Goal: Task Accomplishment & Management: Manage account settings

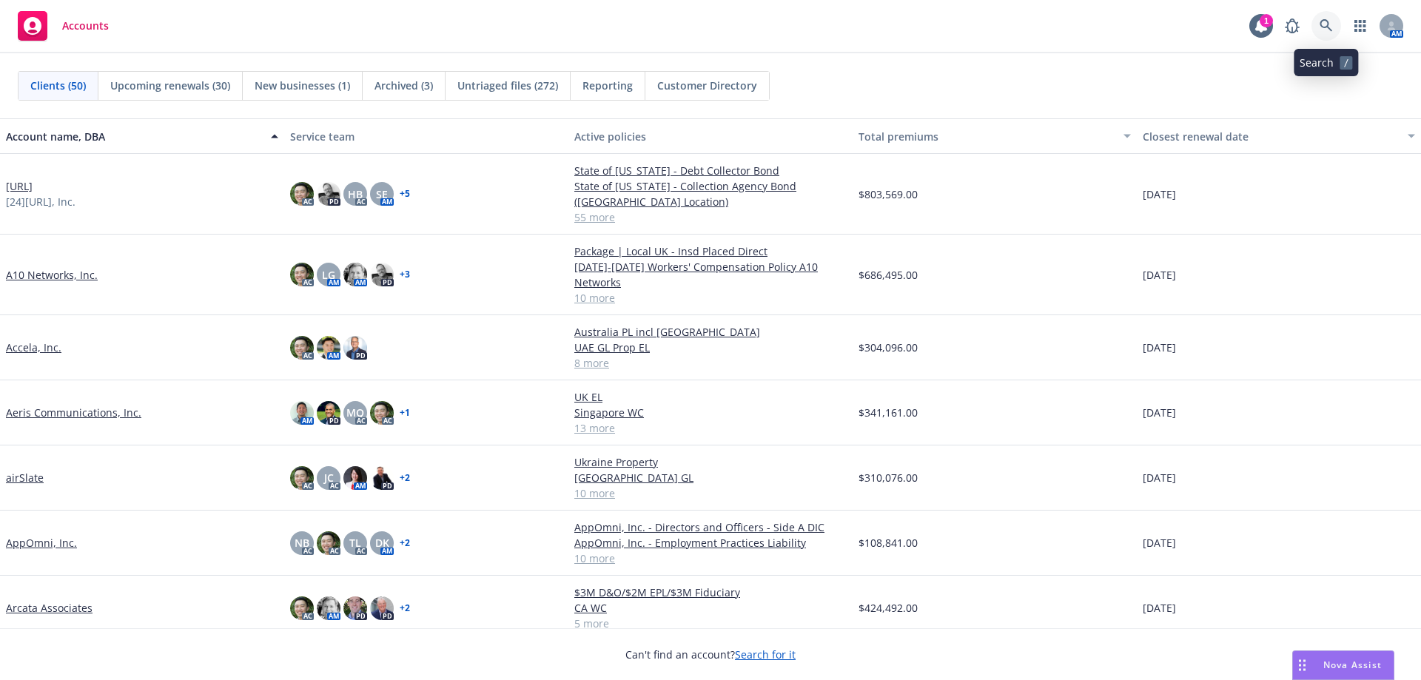
click at [1335, 26] on link at bounding box center [1326, 26] width 30 height 30
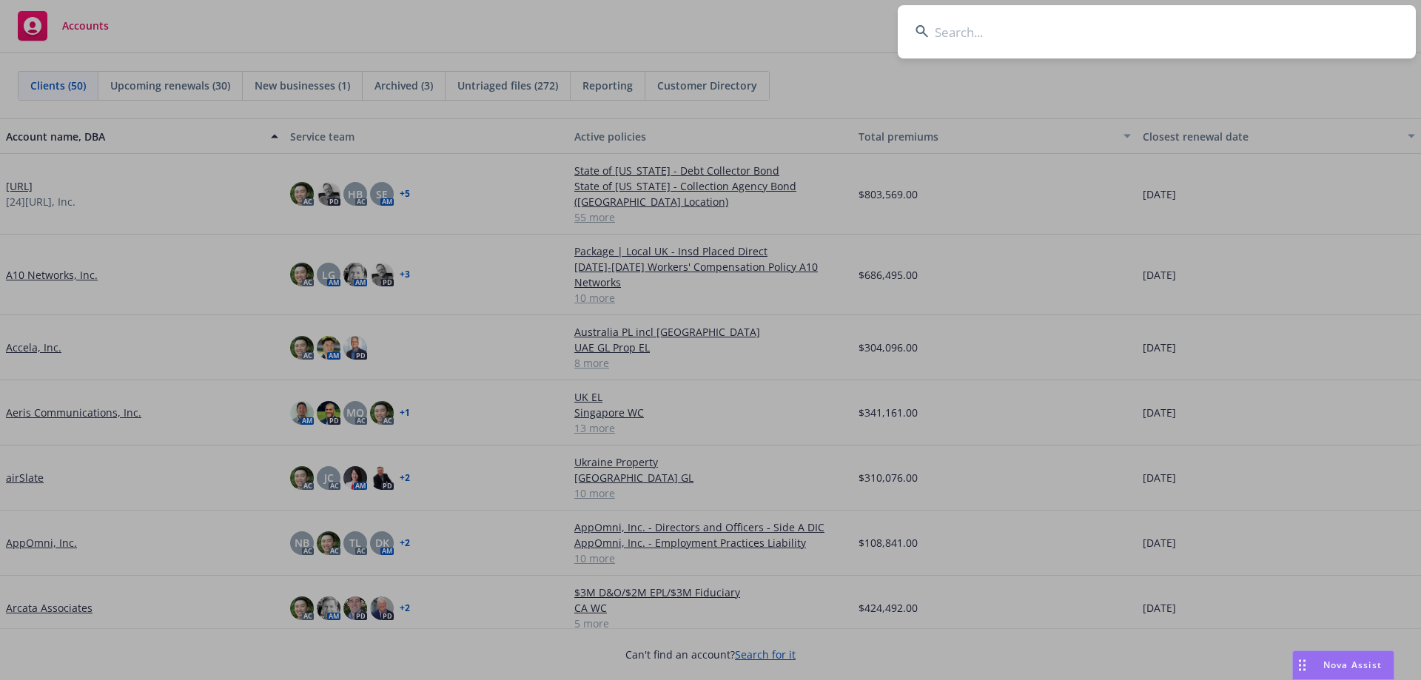
type input "e"
type input "weee"
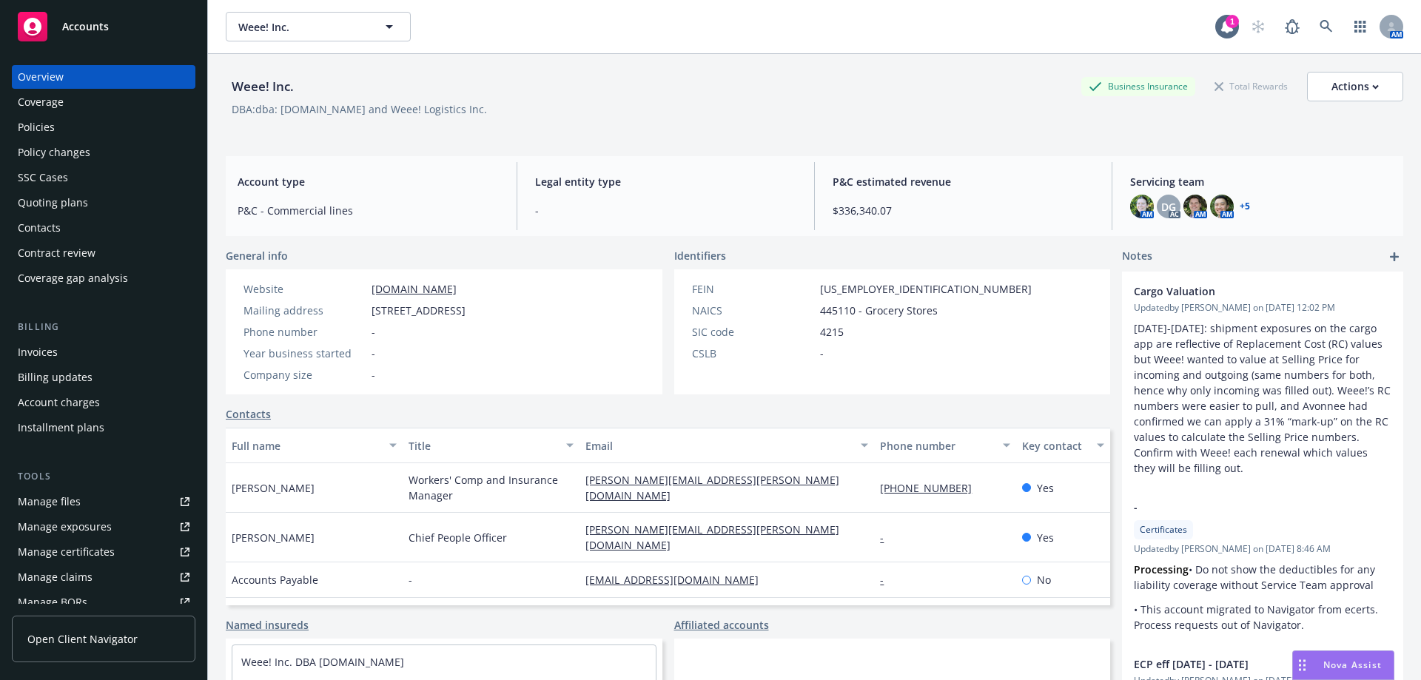
click at [93, 548] on div "Manage certificates" at bounding box center [66, 552] width 97 height 24
click at [138, 131] on div "Policies" at bounding box center [104, 127] width 172 height 24
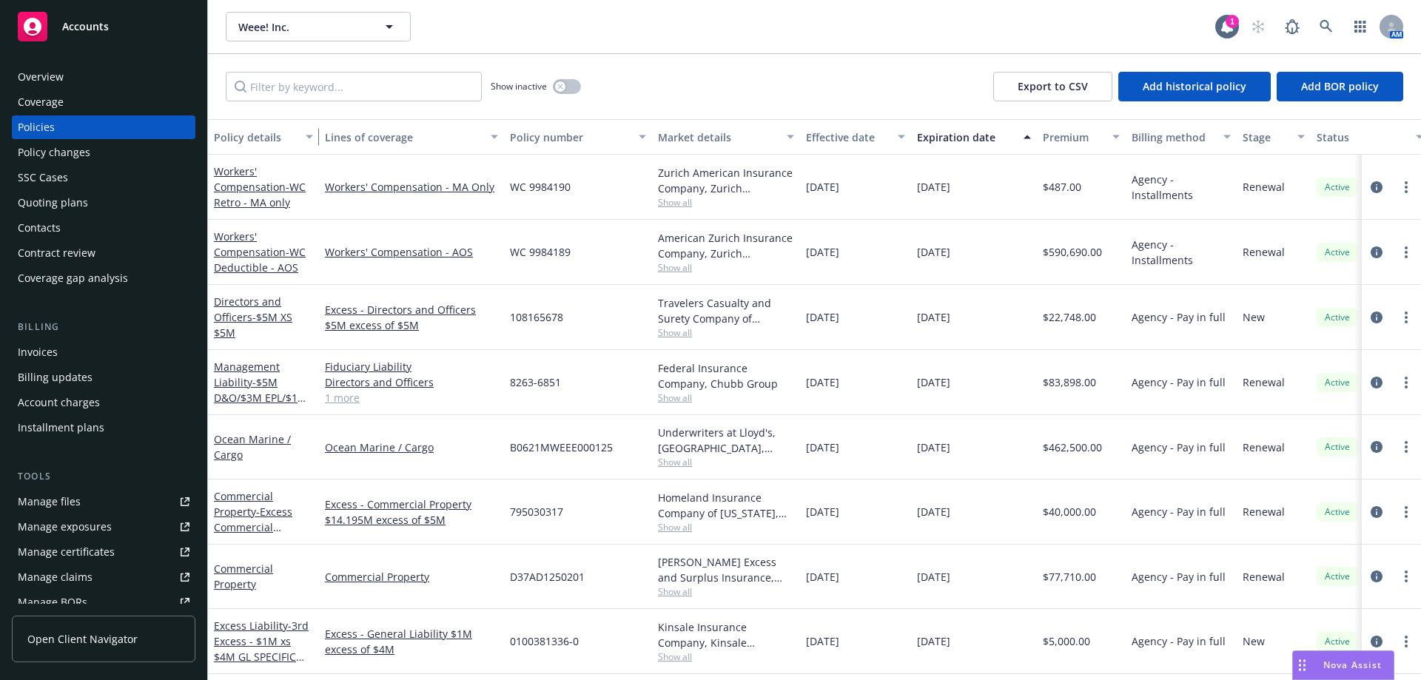
click at [311, 146] on div "button" at bounding box center [311, 137] width 7 height 34
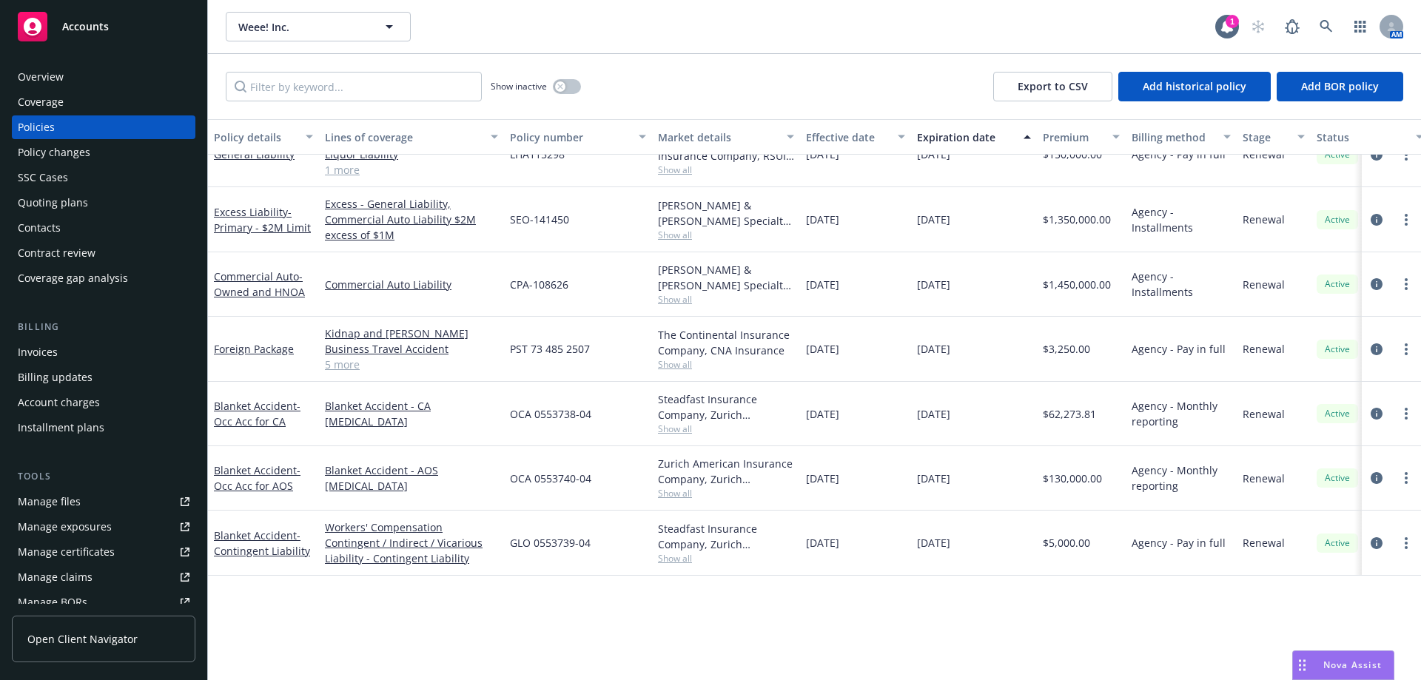
scroll to position [289, 0]
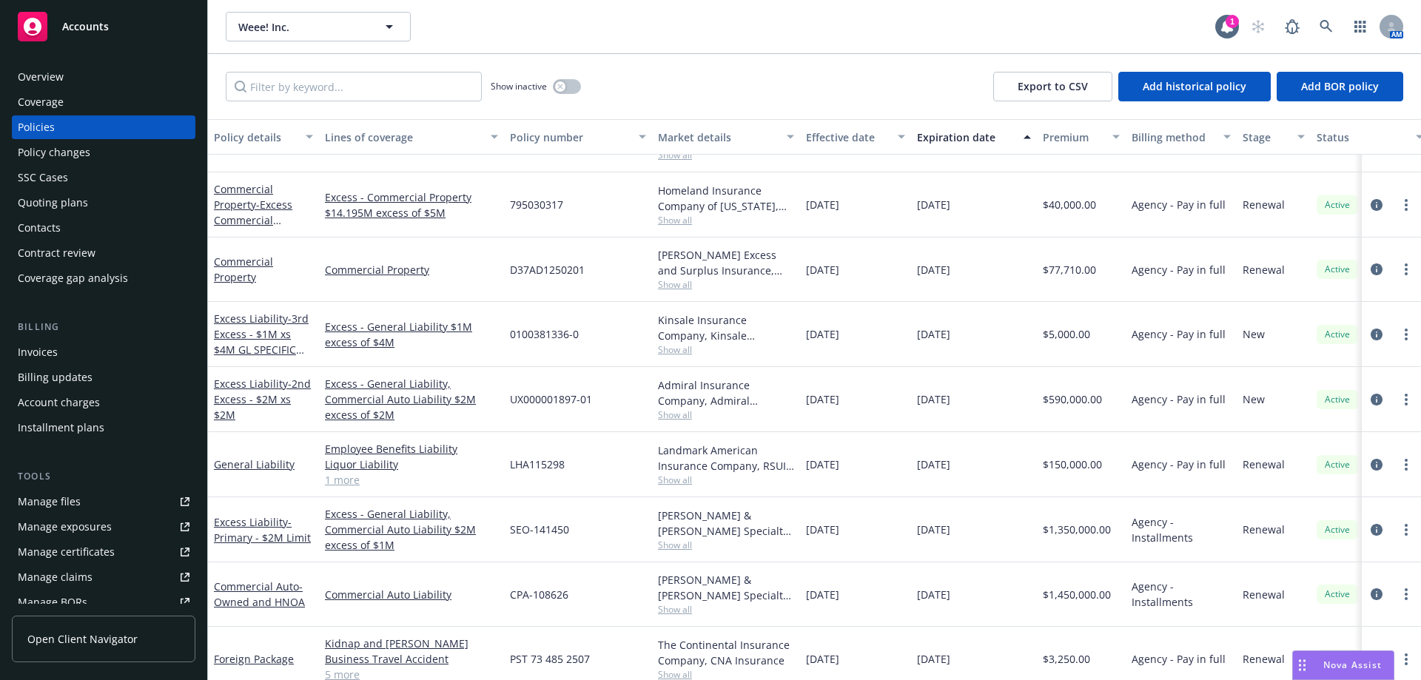
click at [551, 466] on span "LHA115298" at bounding box center [537, 465] width 55 height 16
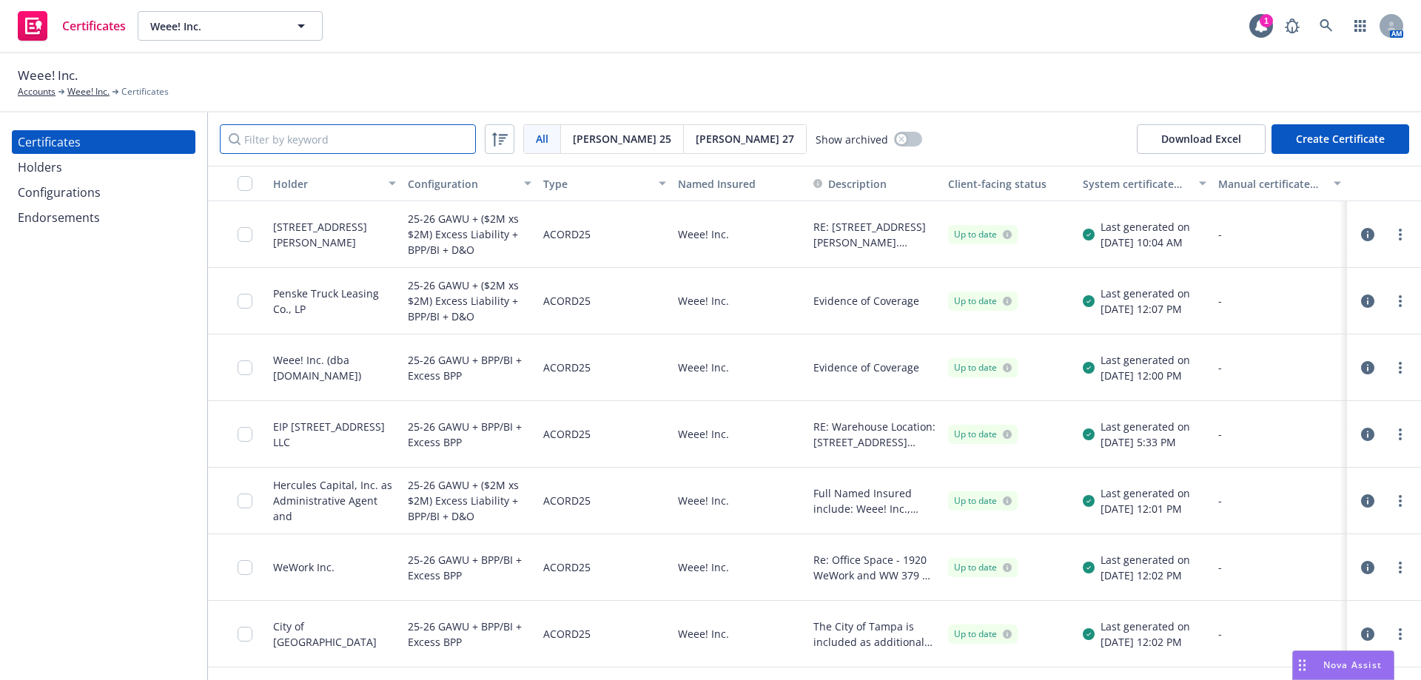
click at [267, 137] on input "Filter by keyword" at bounding box center [348, 139] width 256 height 30
paste input "6800"
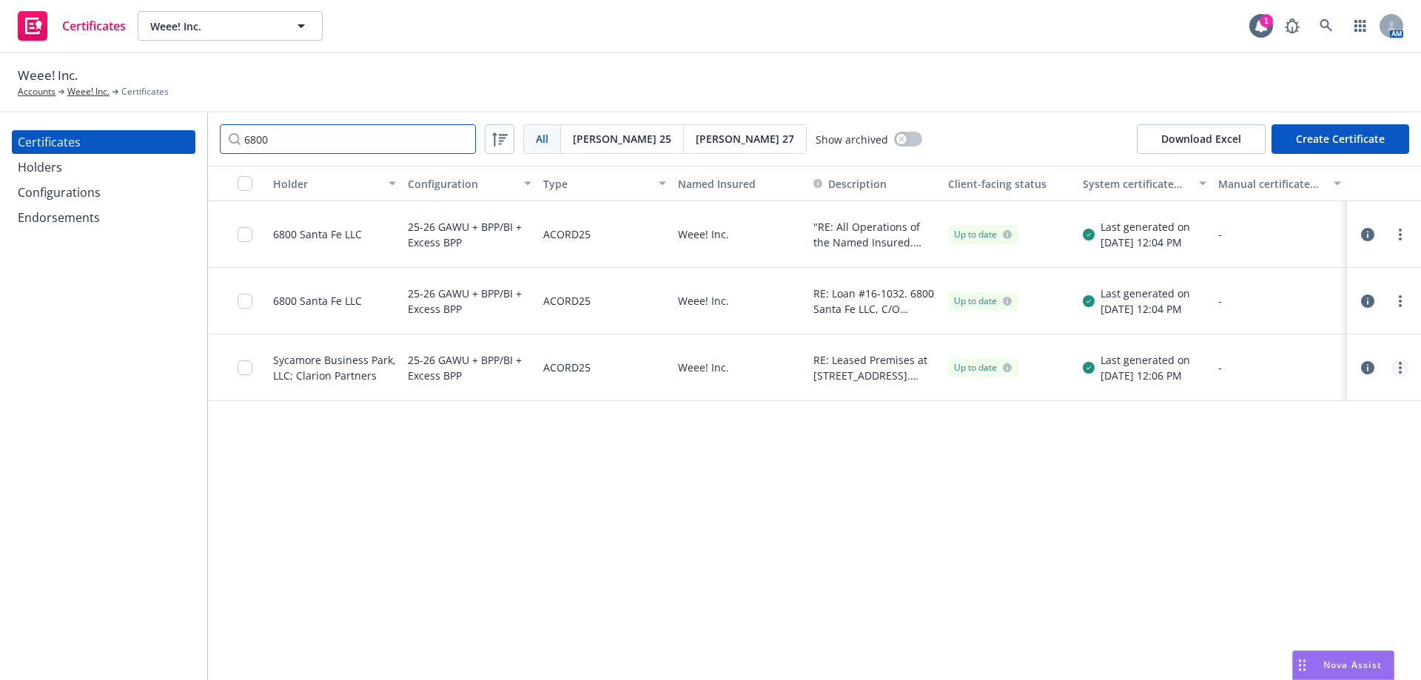
type input "6800"
click at [1406, 364] on link "more" at bounding box center [1400, 368] width 18 height 18
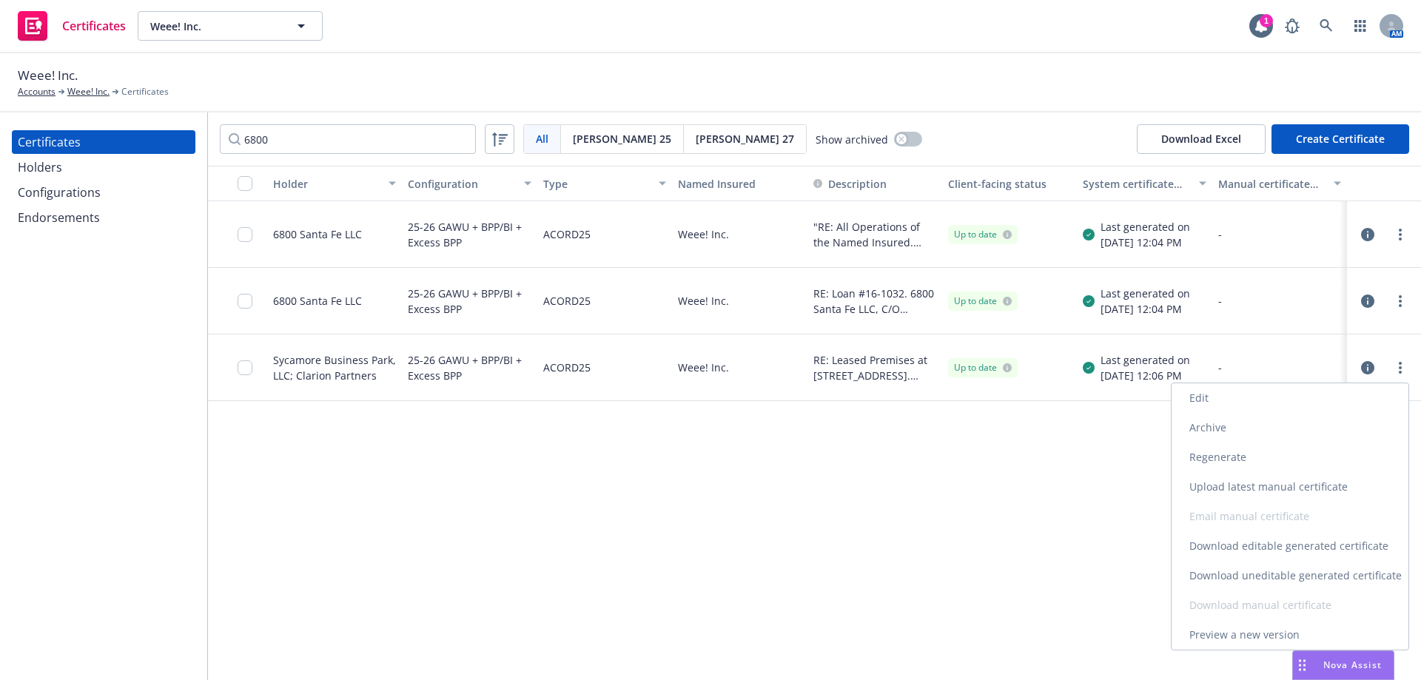
click at [1376, 392] on link "Edit" at bounding box center [1289, 398] width 237 height 30
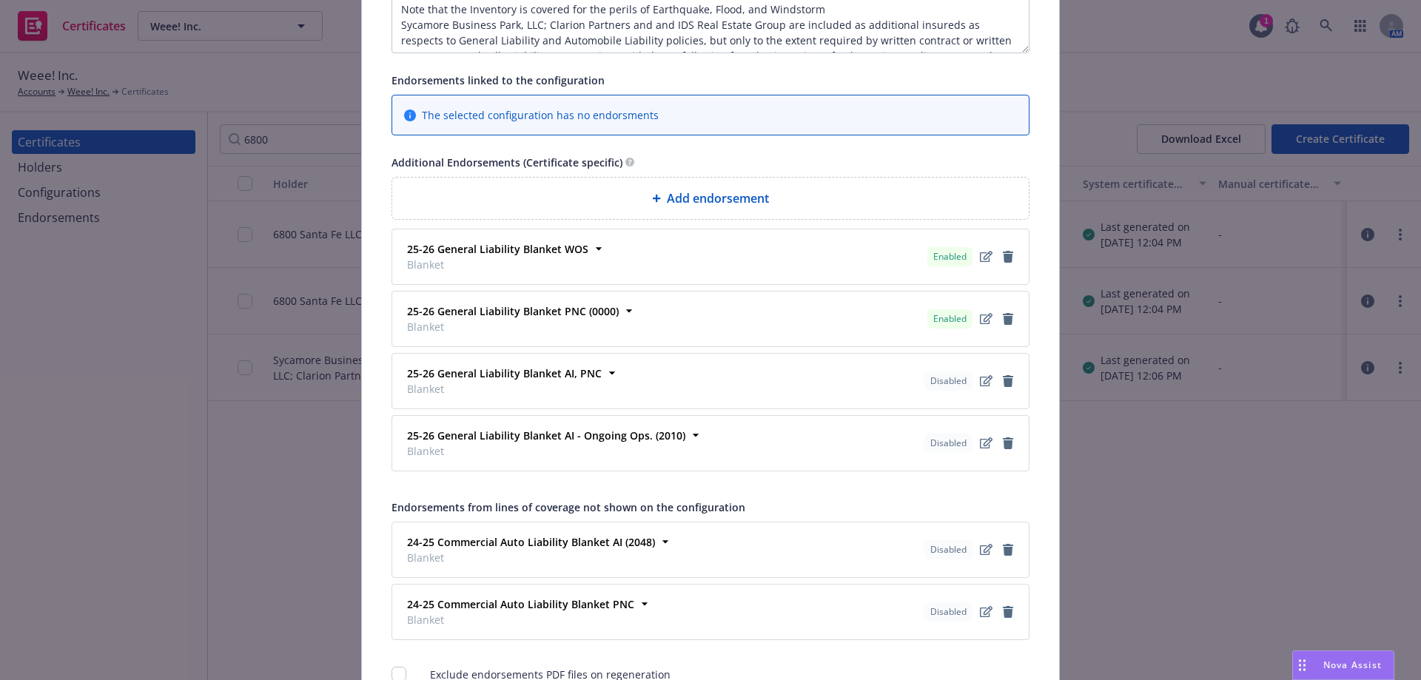
scroll to position [1401, 0]
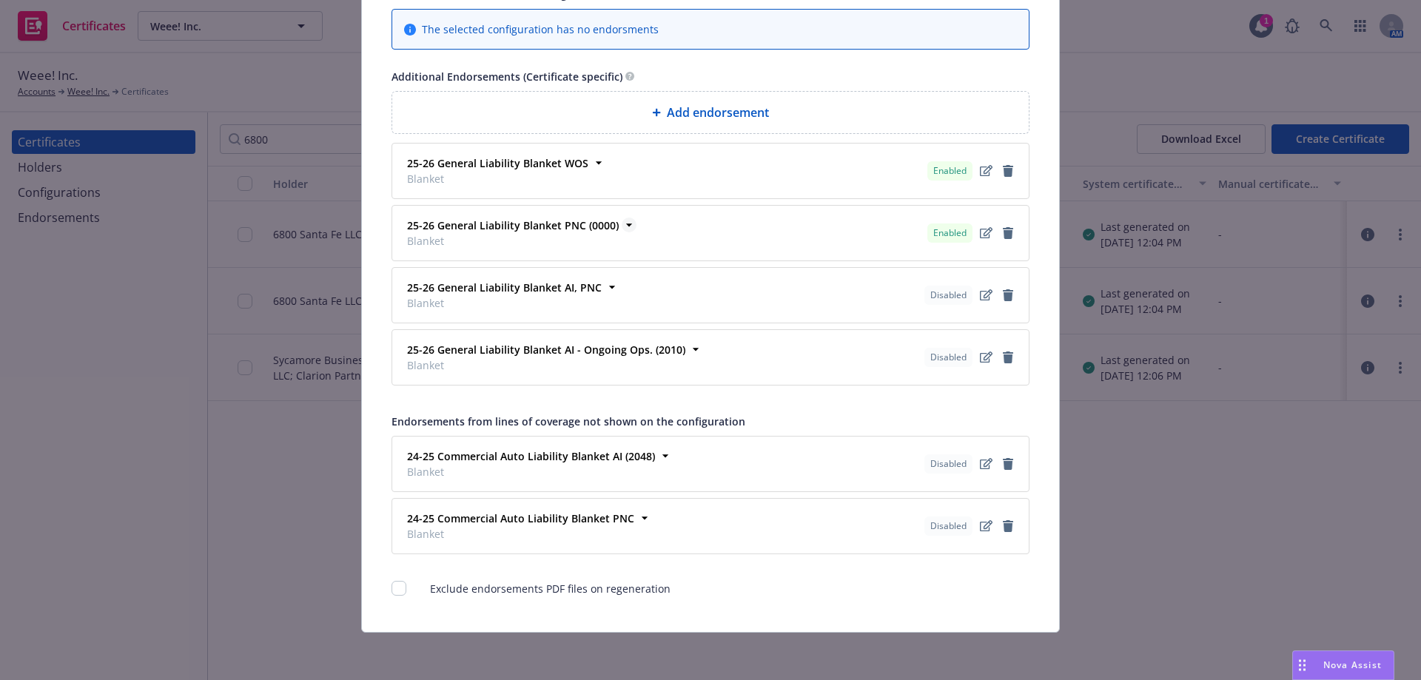
click at [598, 223] on strong "25-26 General Liability Blanket PNC (0000)" at bounding box center [513, 225] width 212 height 14
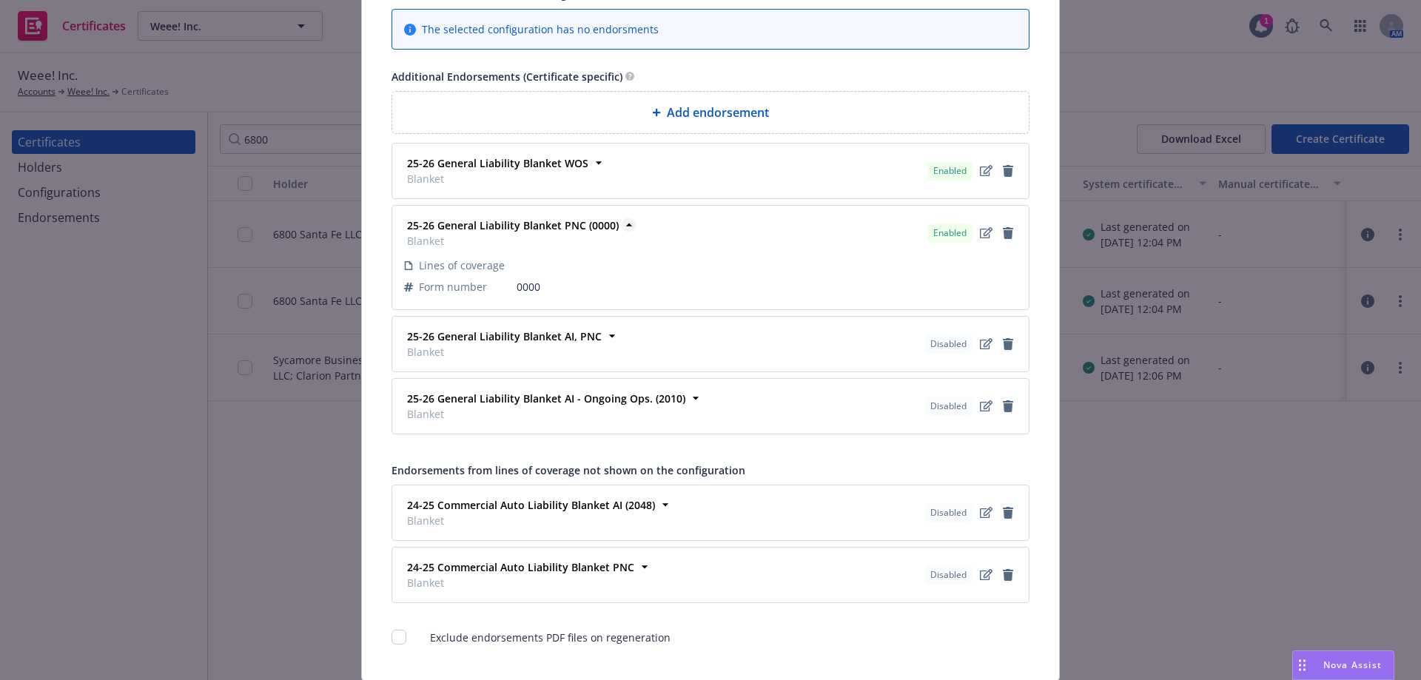
click at [598, 223] on strong "25-26 General Liability Blanket PNC (0000)" at bounding box center [513, 225] width 212 height 14
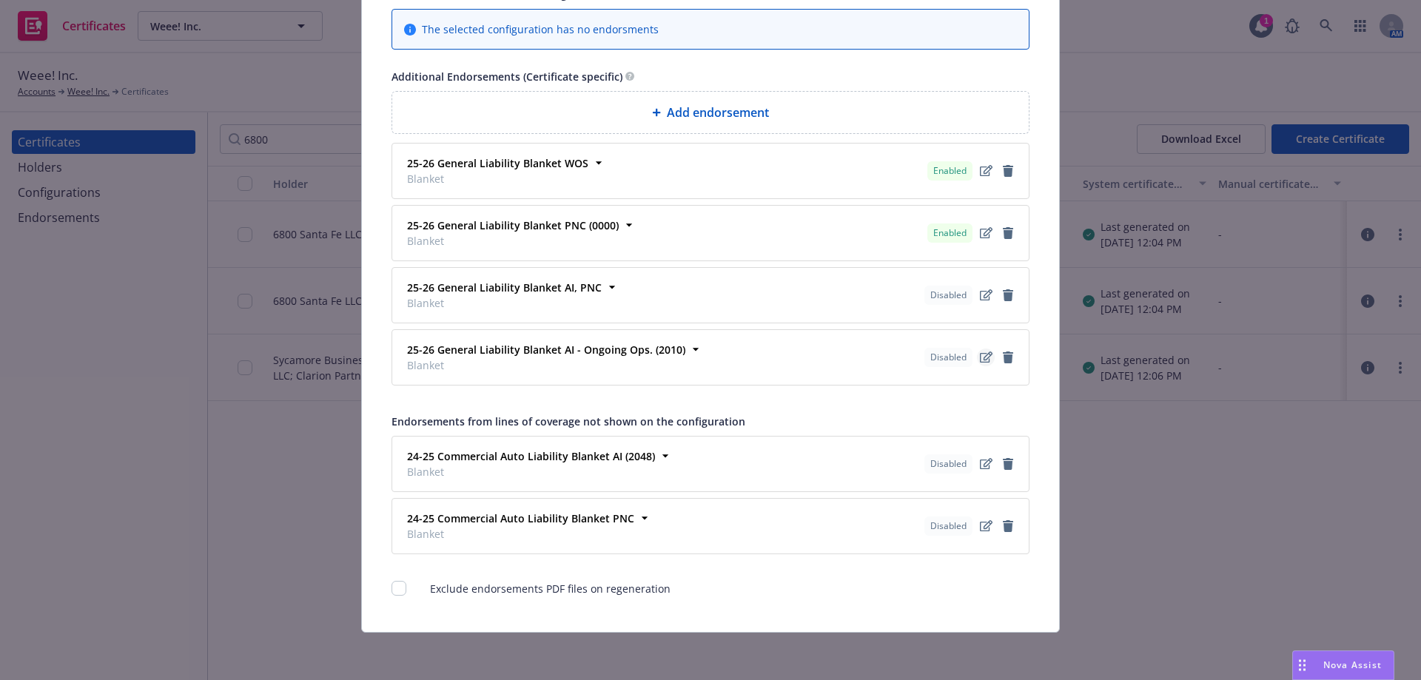
click at [980, 357] on icon "edit" at bounding box center [986, 357] width 13 height 12
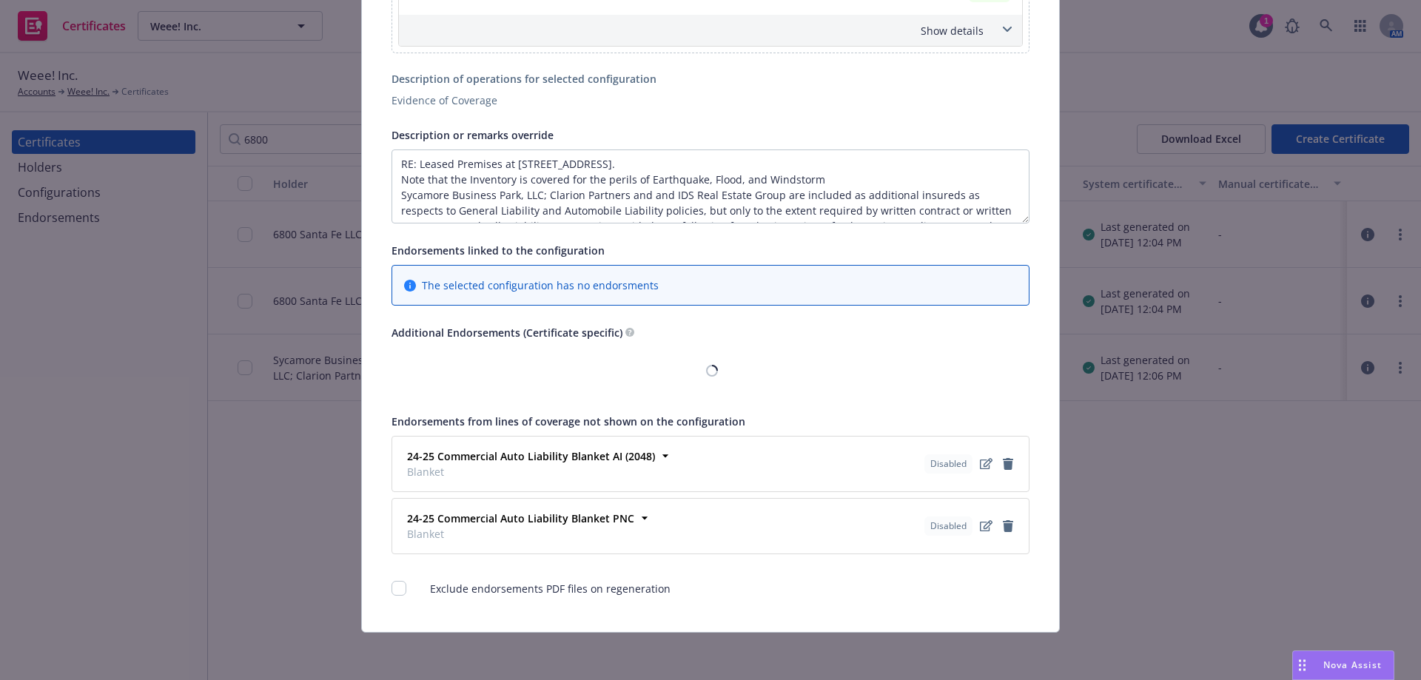
scroll to position [1145, 0]
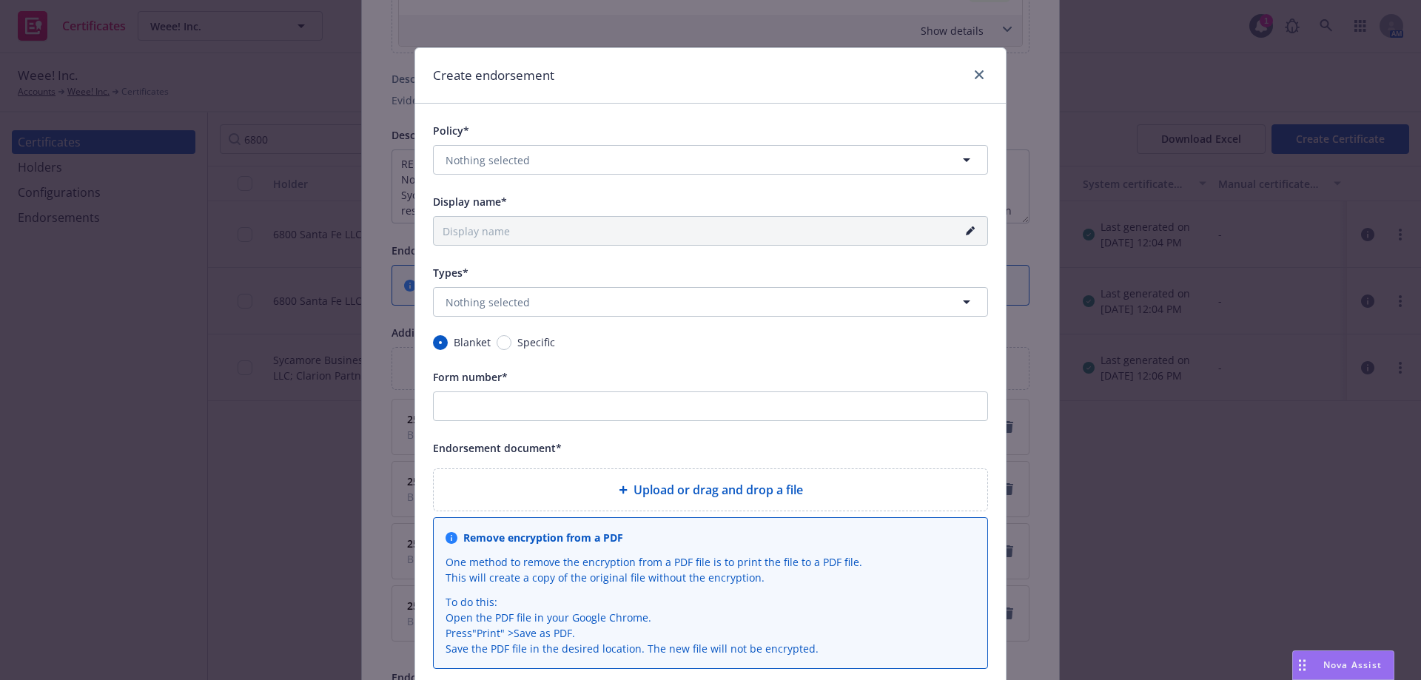
type input "25-26 General Liability Blanket AI - Ongoing Ops. (2010)"
type input "2010"
radio input "false"
radio input "true"
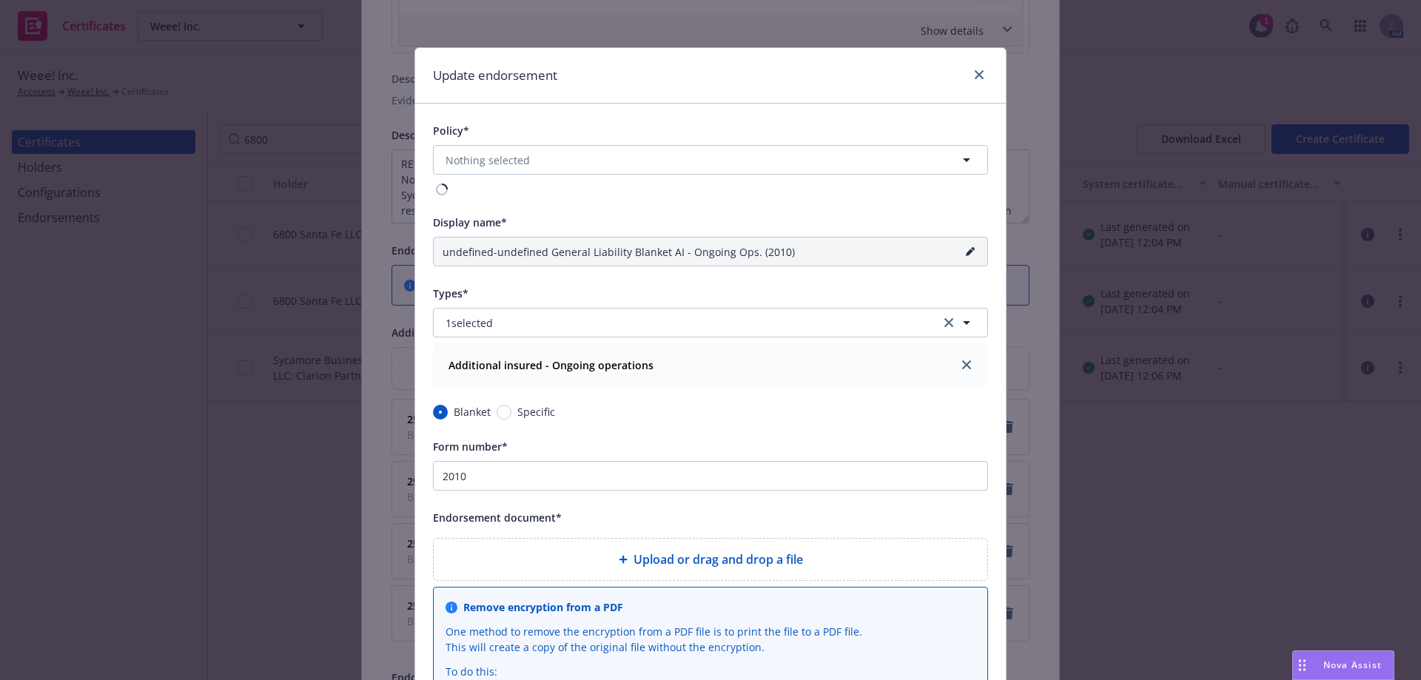
type input "25-26 General Liability Blanket AI - Ongoing Ops. (2010)"
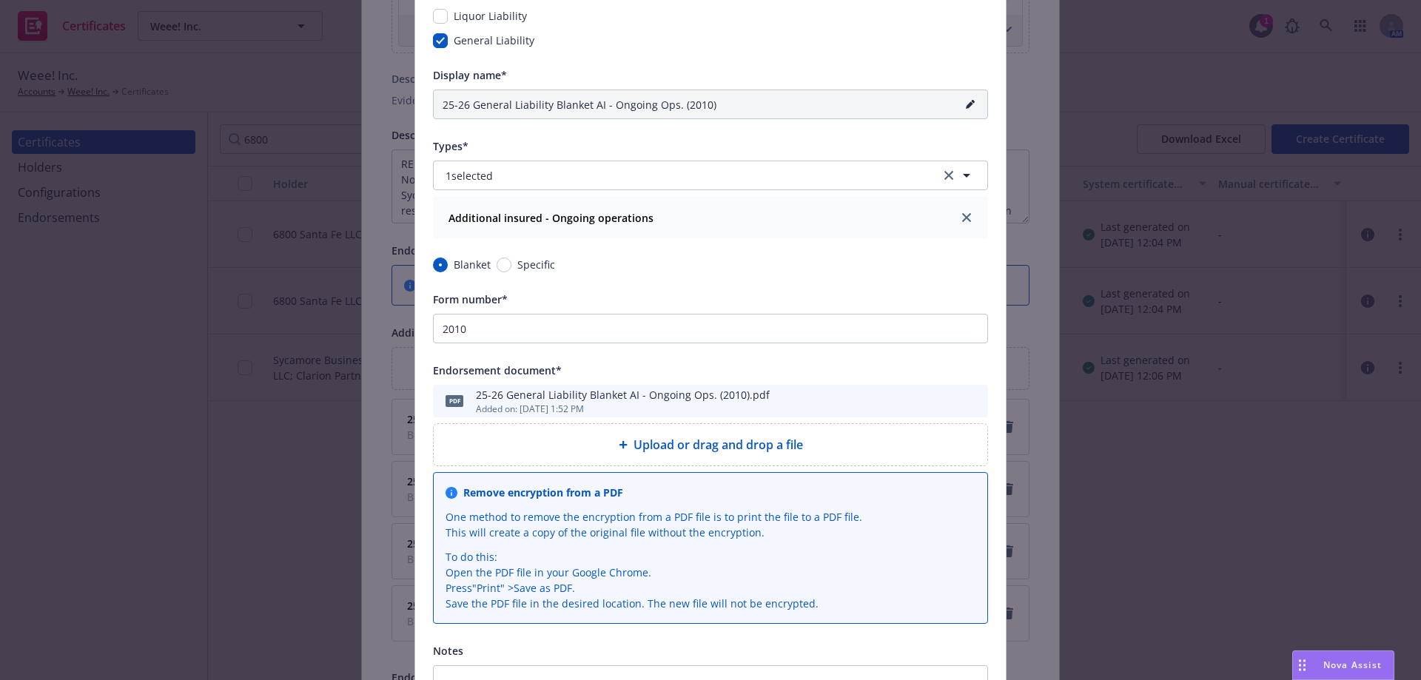
scroll to position [370, 0]
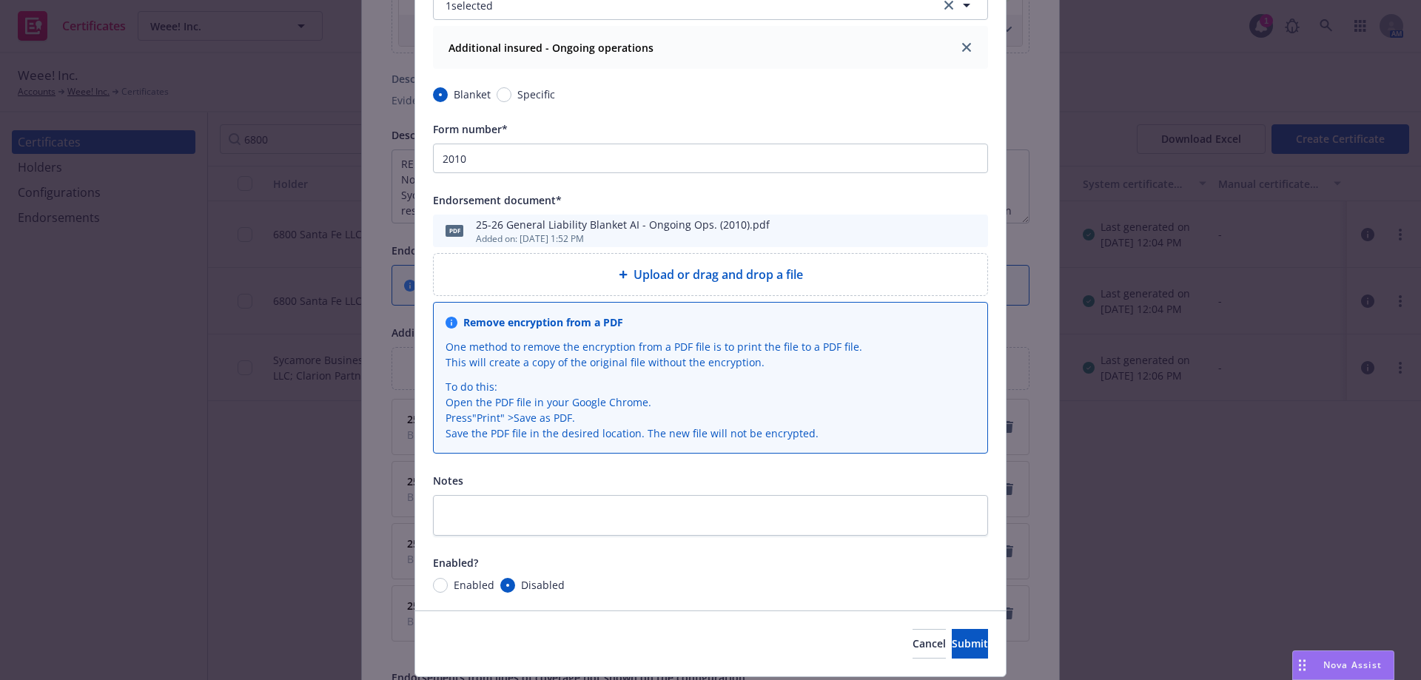
click at [468, 581] on span "Enabled" at bounding box center [474, 585] width 41 height 16
click at [448, 581] on input "Enabled" at bounding box center [440, 585] width 15 height 15
radio input "true"
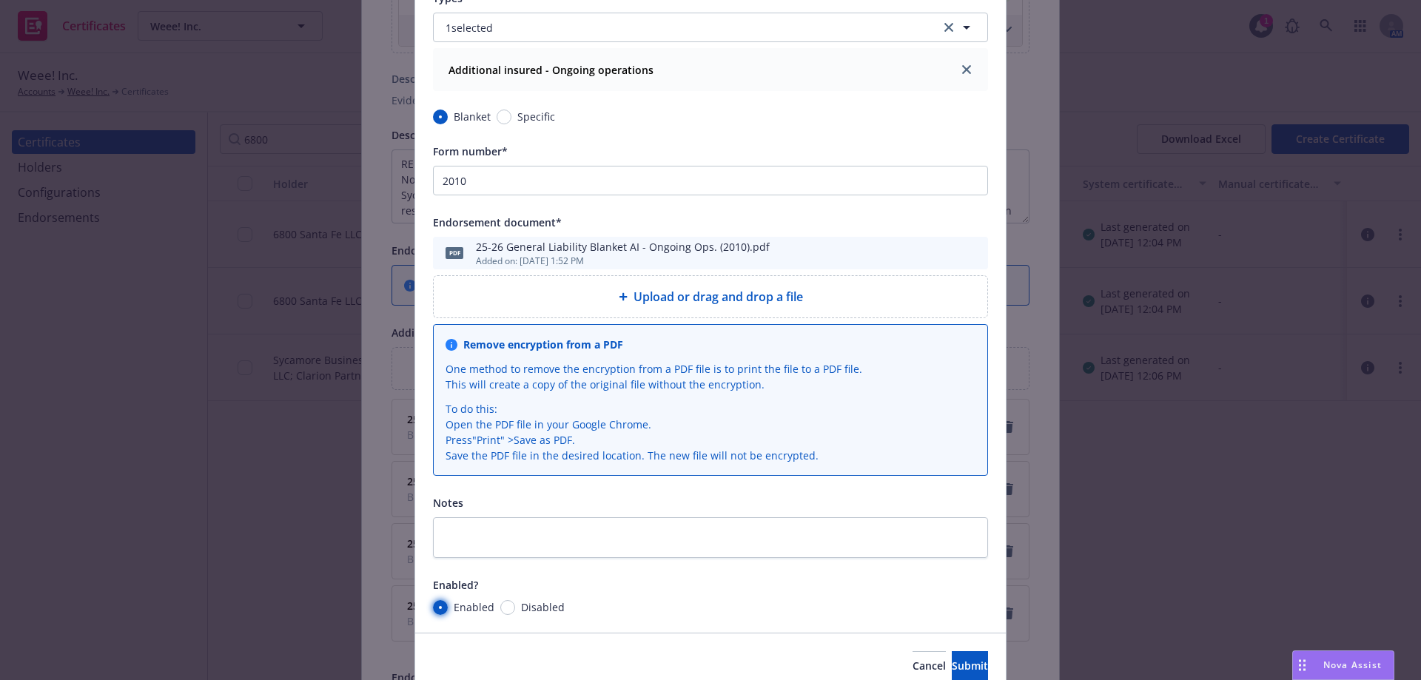
scroll to position [414, 0]
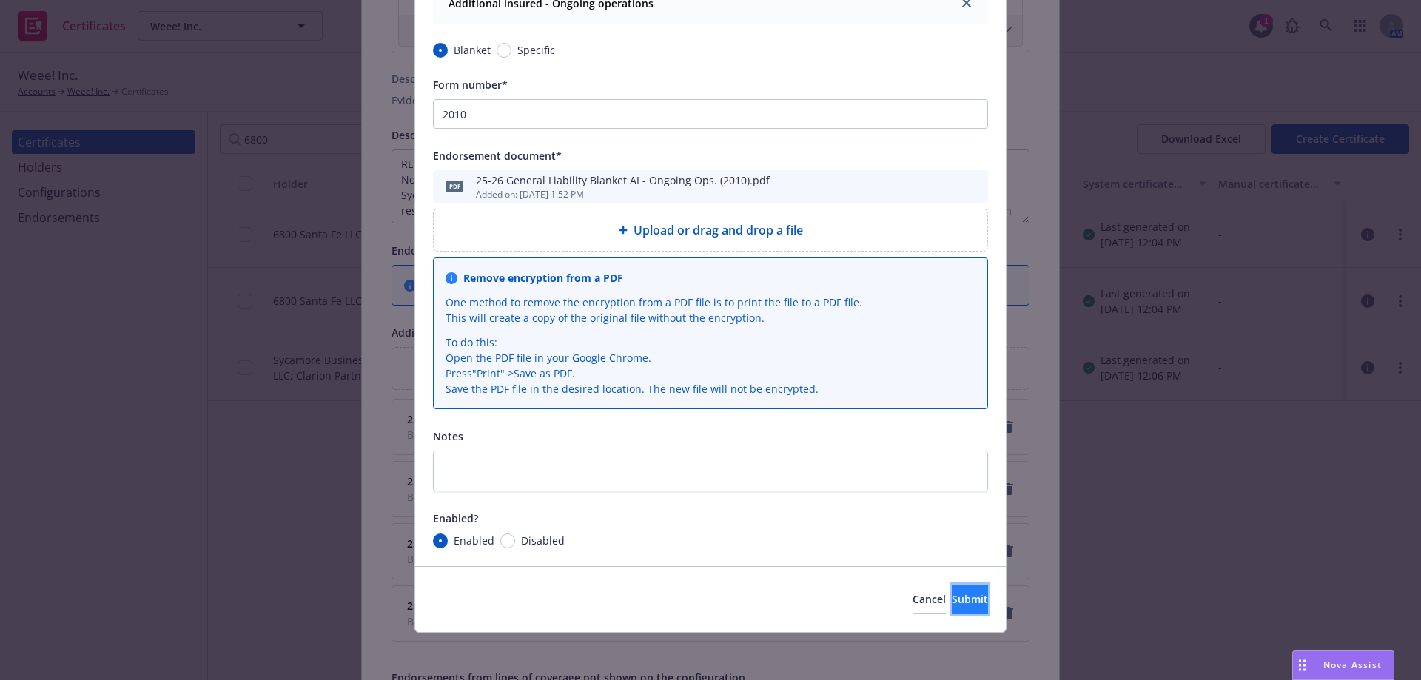
click at [952, 589] on button "Submit" at bounding box center [970, 600] width 36 height 30
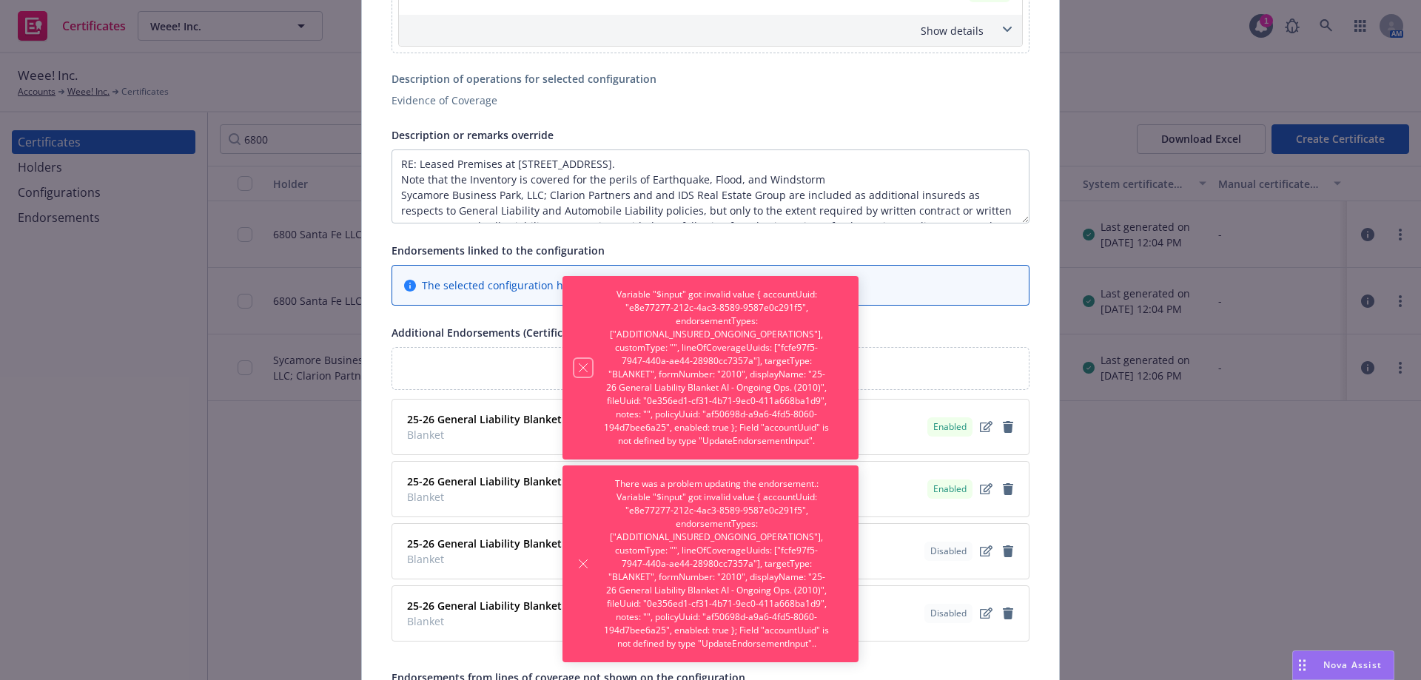
click at [588, 362] on icon "Dismiss notification" at bounding box center [583, 368] width 12 height 12
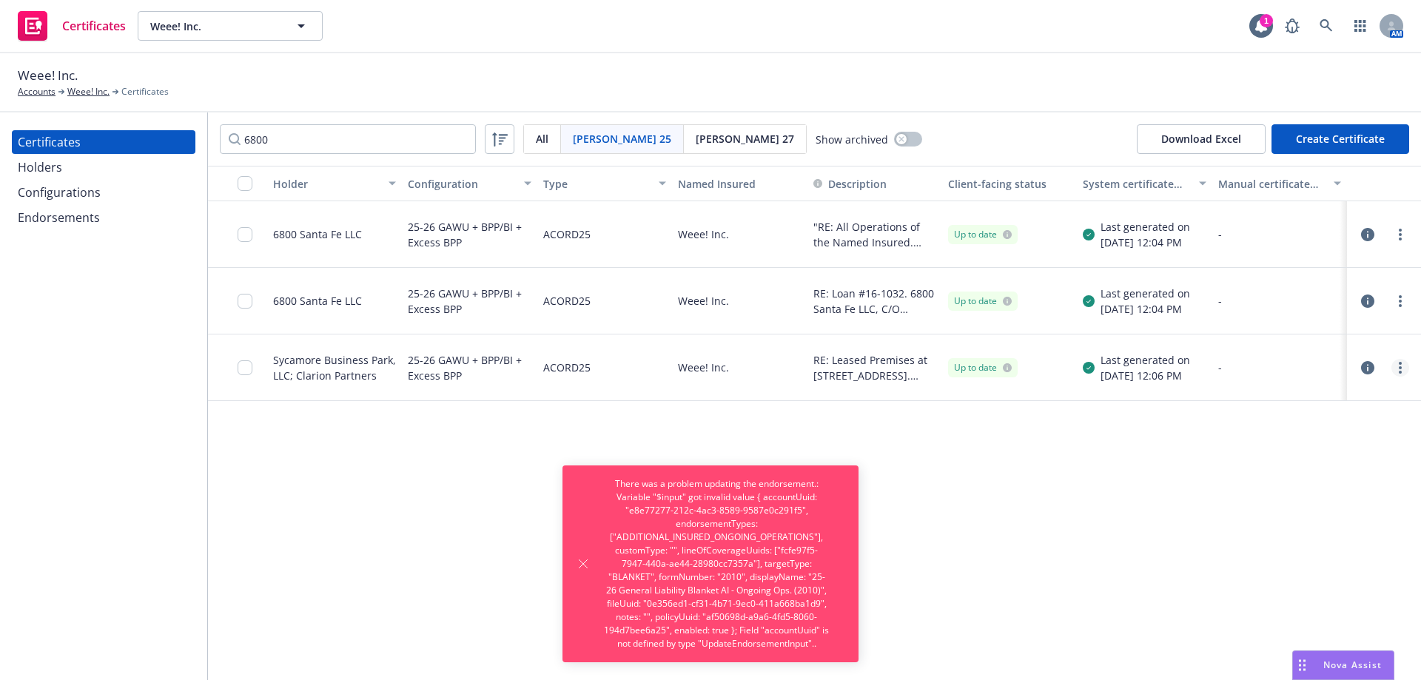
click at [1403, 369] on link "more" at bounding box center [1400, 368] width 18 height 18
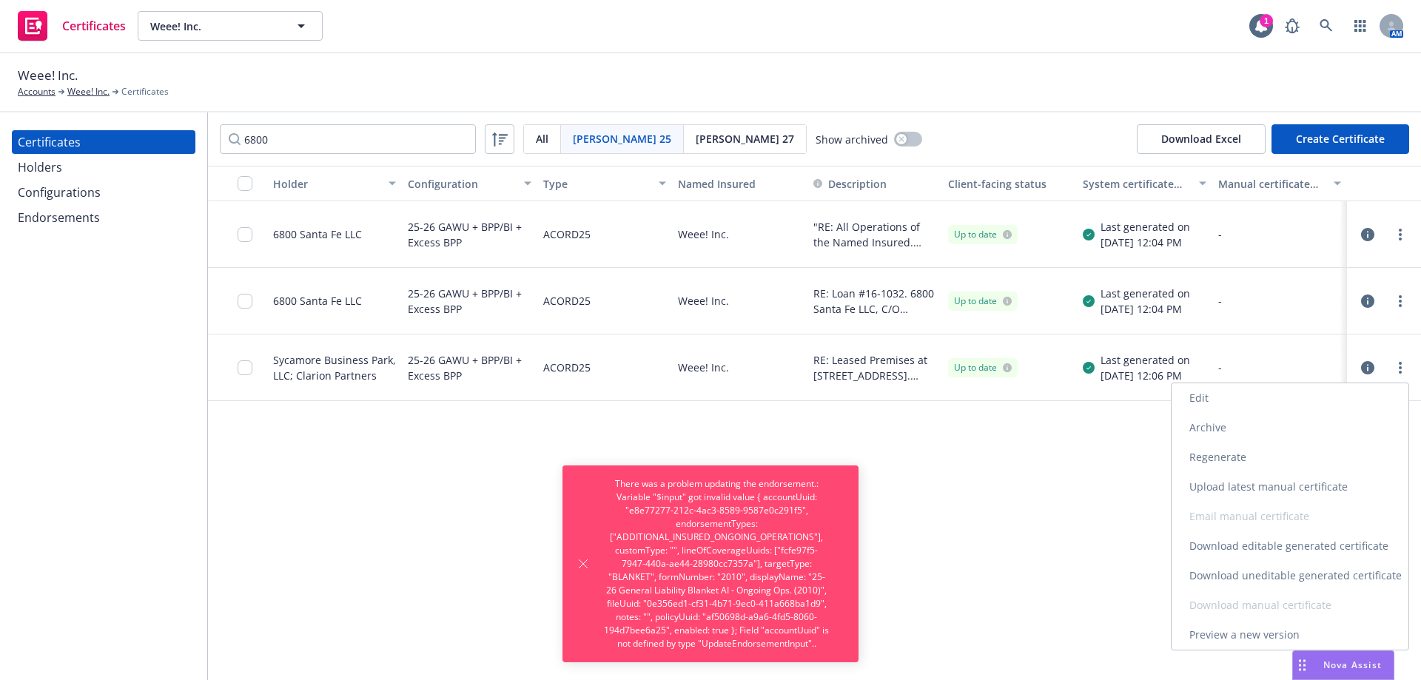
click at [1359, 402] on link "Edit" at bounding box center [1289, 398] width 237 height 30
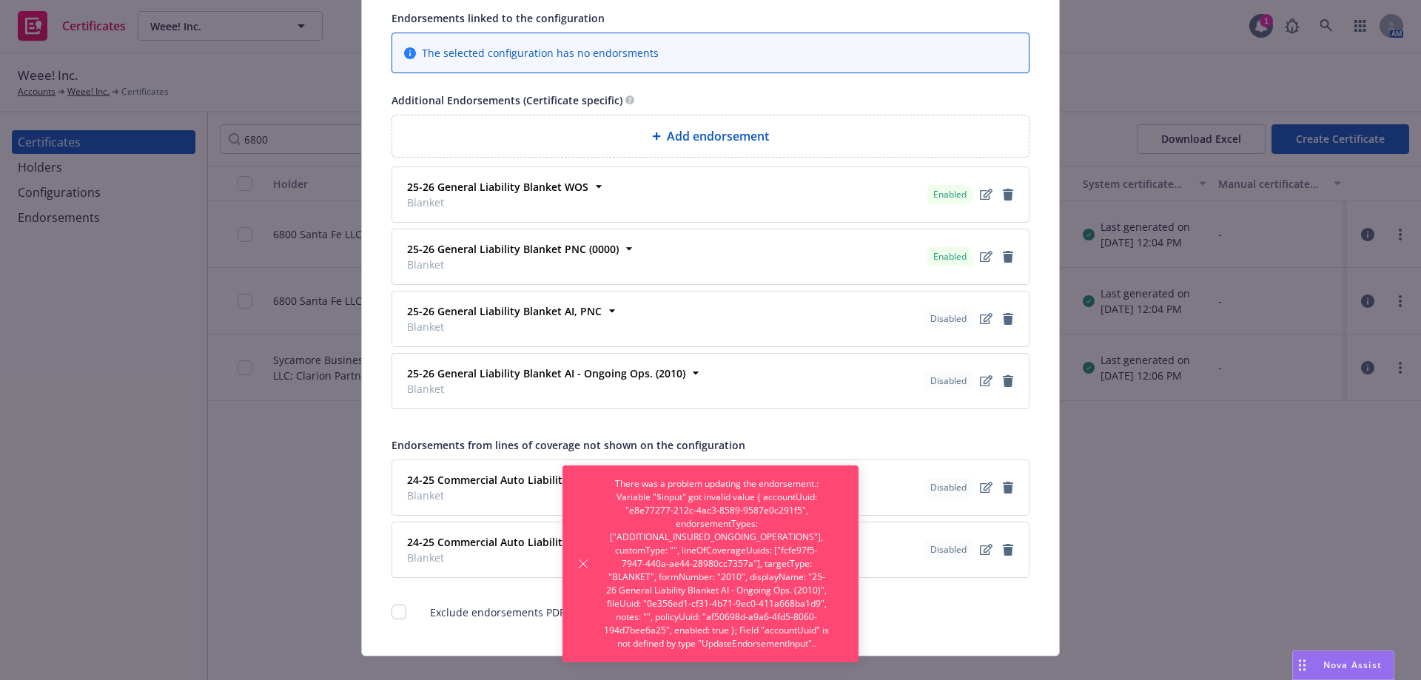
scroll to position [1401, 0]
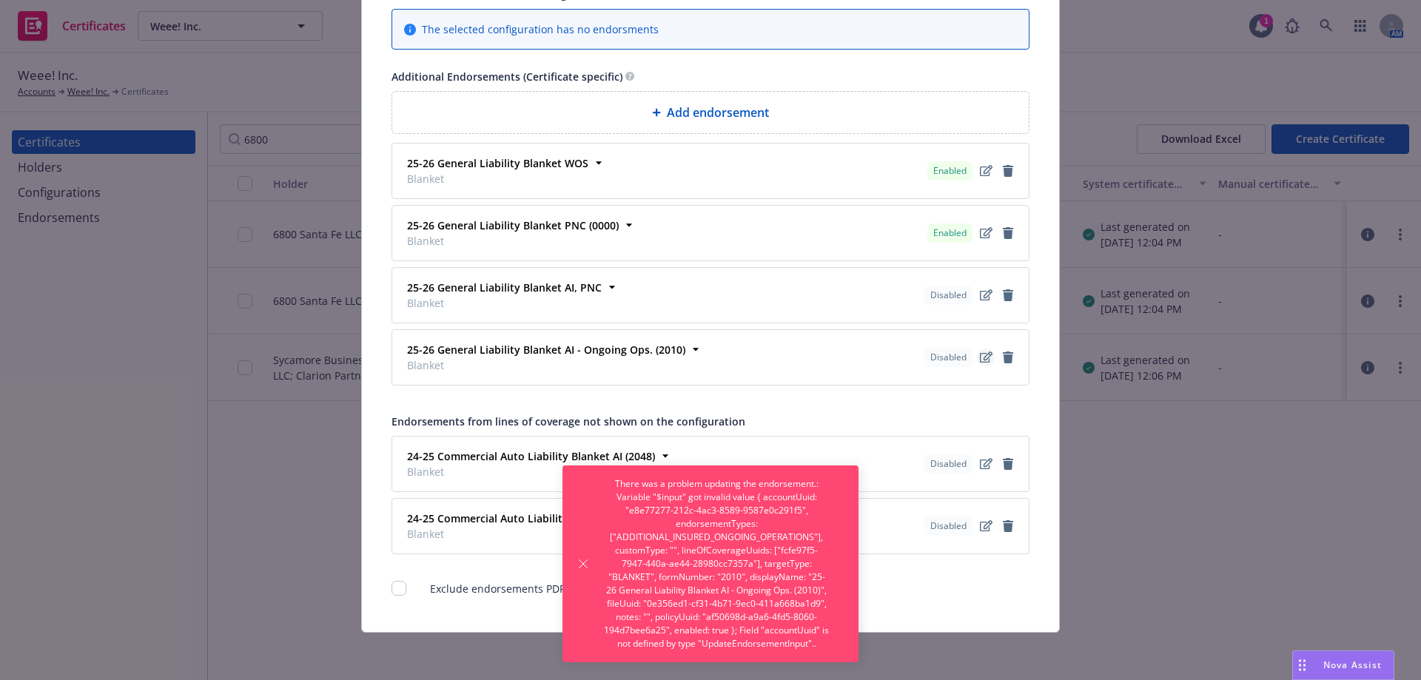
click at [980, 357] on icon "edit" at bounding box center [986, 356] width 13 height 11
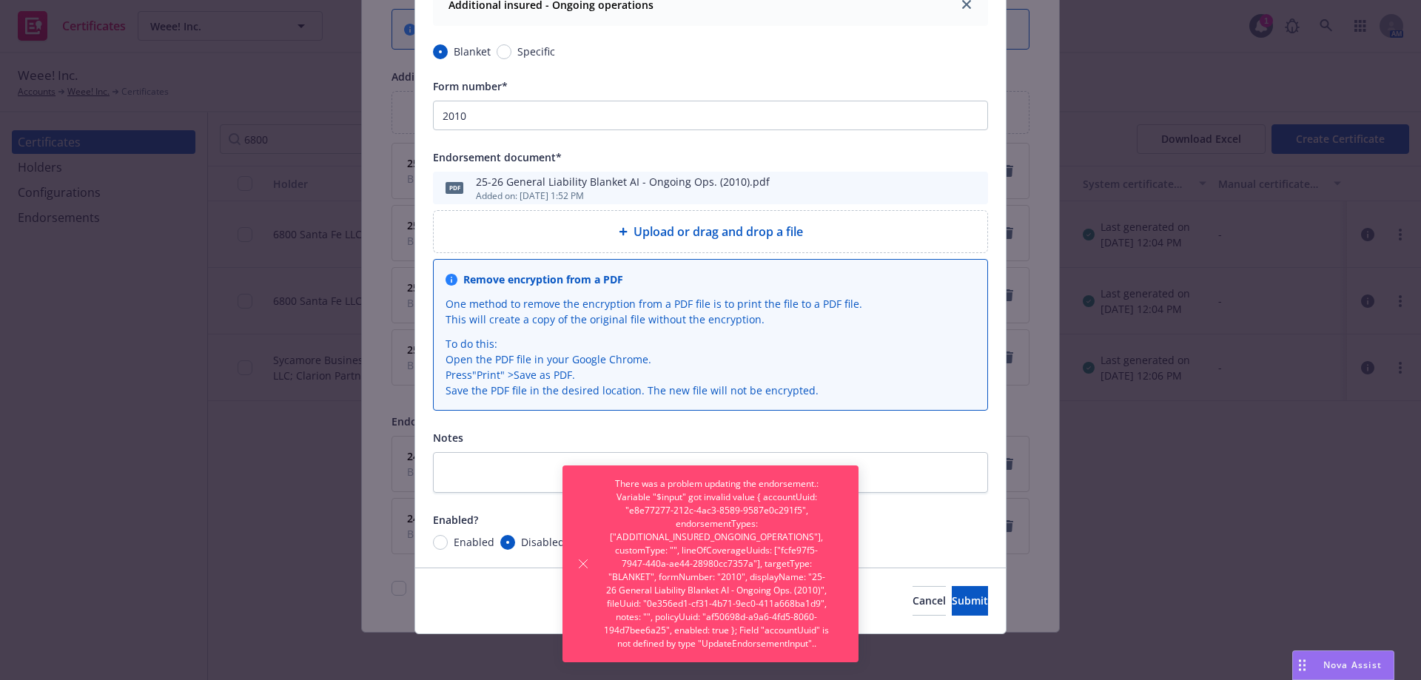
scroll to position [414, 0]
click at [579, 562] on icon "Dismiss notification" at bounding box center [583, 564] width 12 height 12
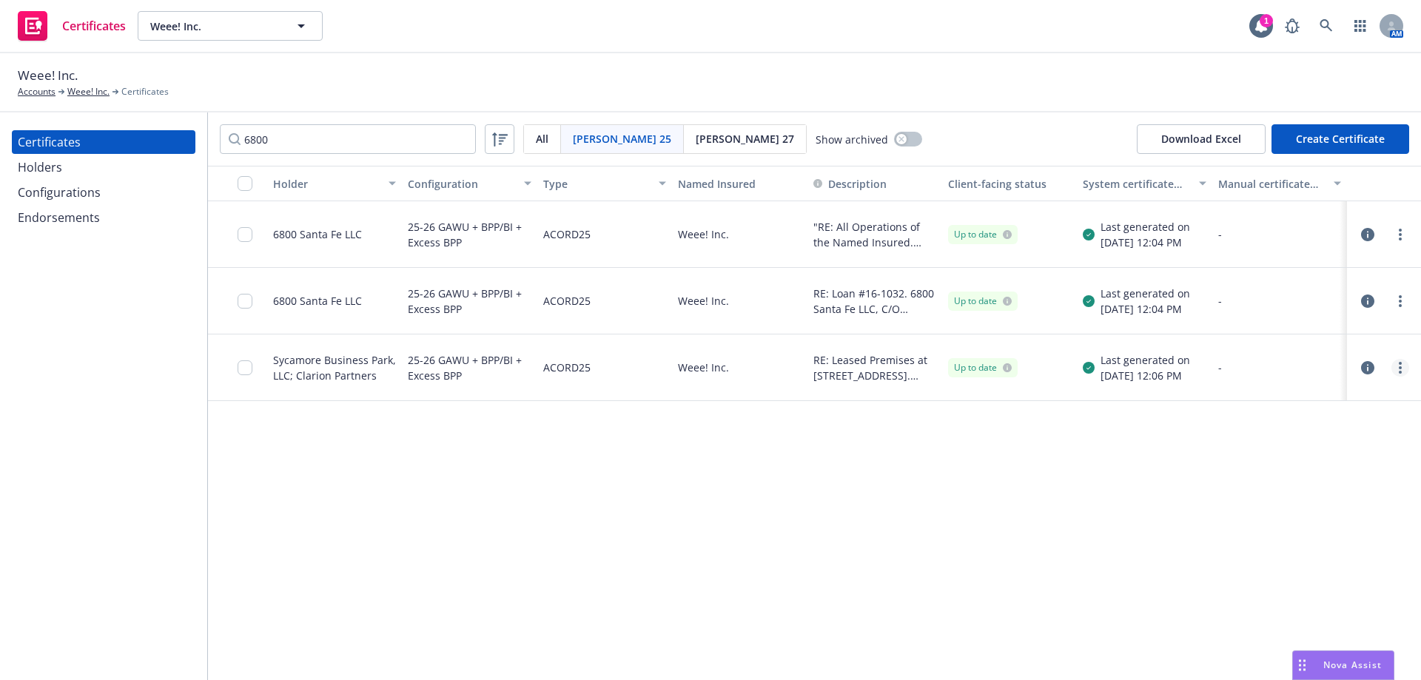
click at [1401, 369] on link "more" at bounding box center [1400, 368] width 18 height 18
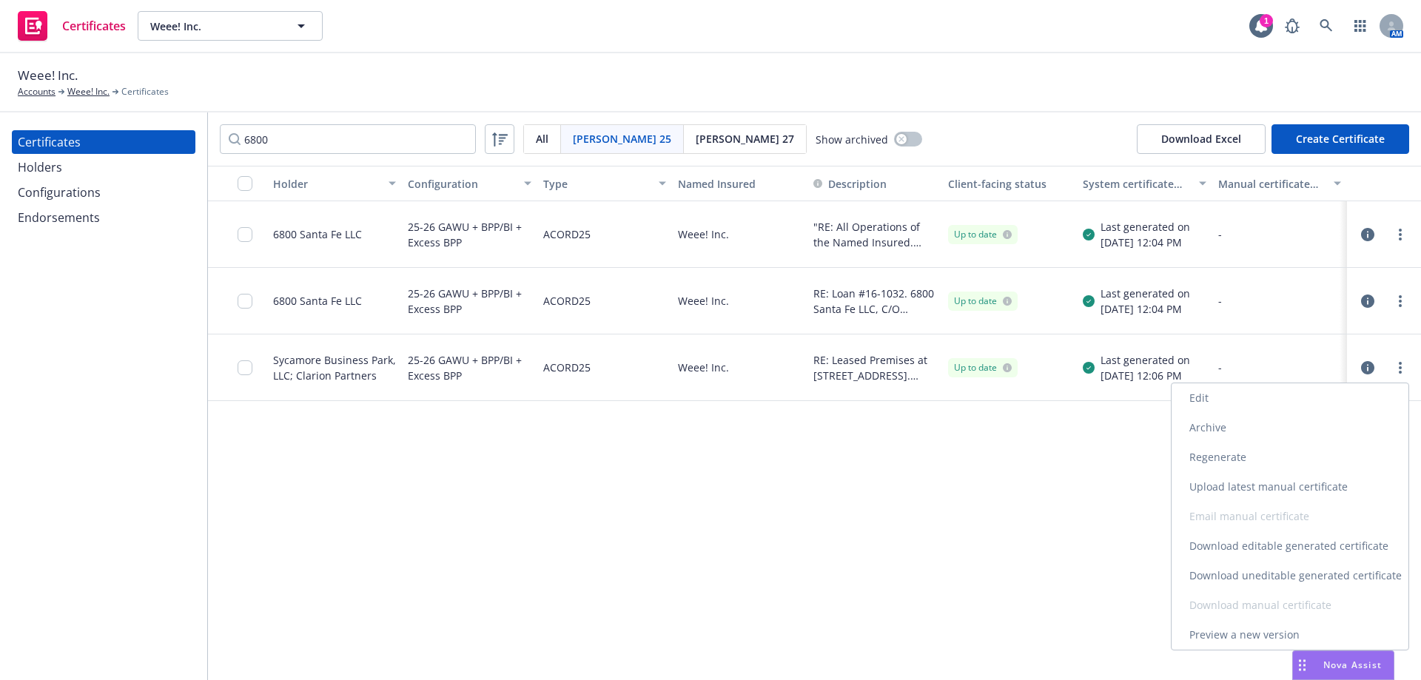
click at [1347, 394] on link "Edit" at bounding box center [1289, 398] width 237 height 30
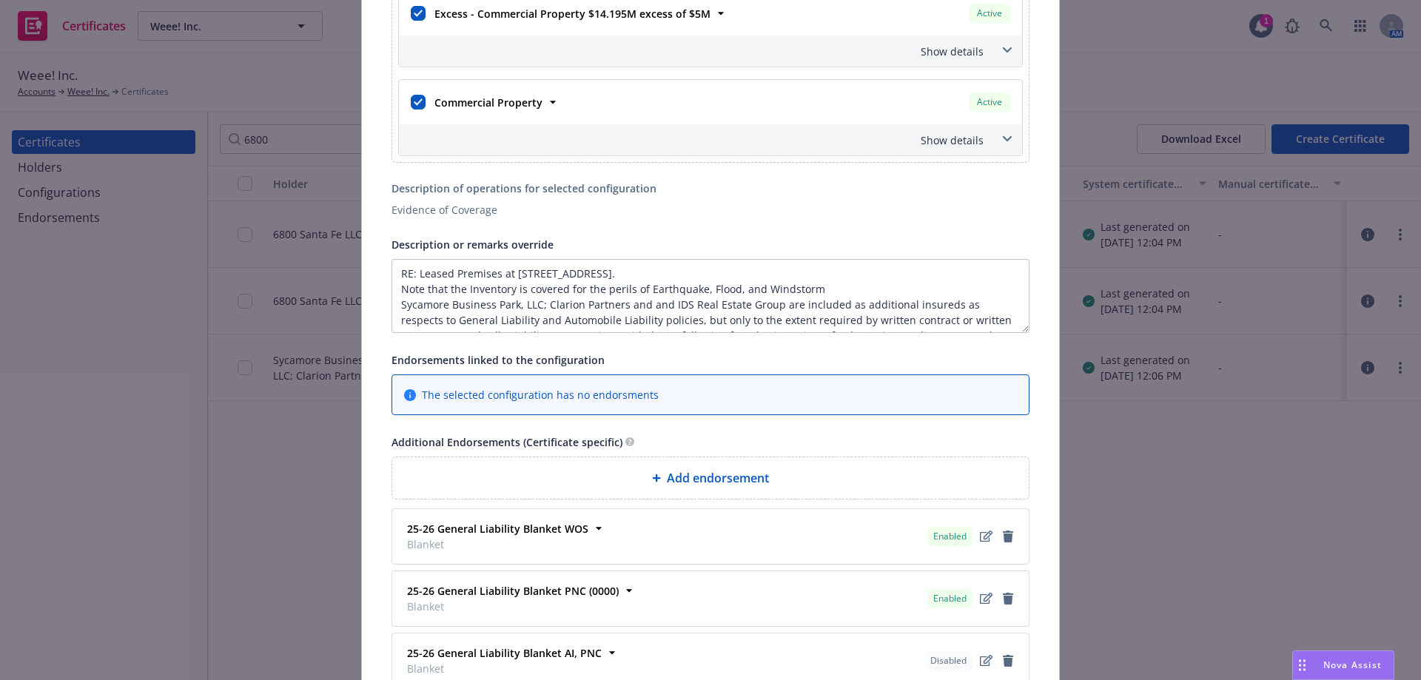
scroll to position [1401, 0]
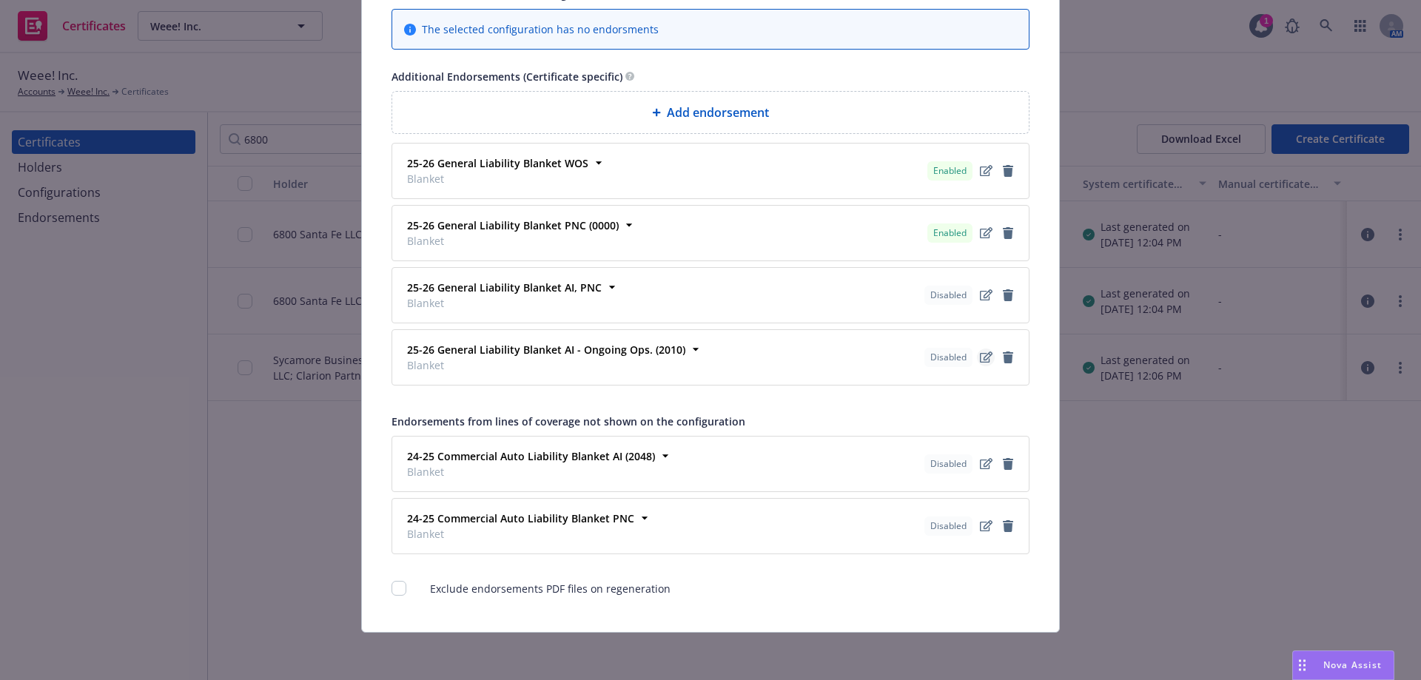
click at [980, 359] on icon "edit" at bounding box center [986, 357] width 13 height 12
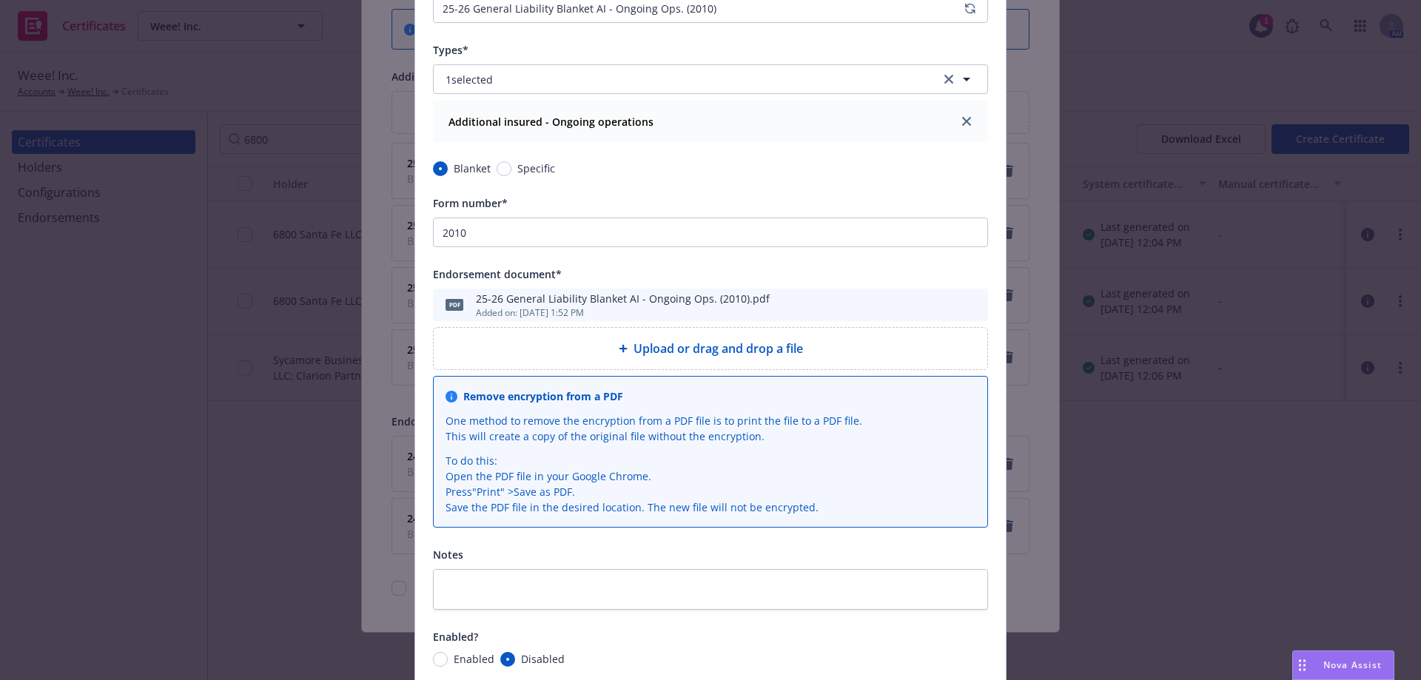
scroll to position [414, 0]
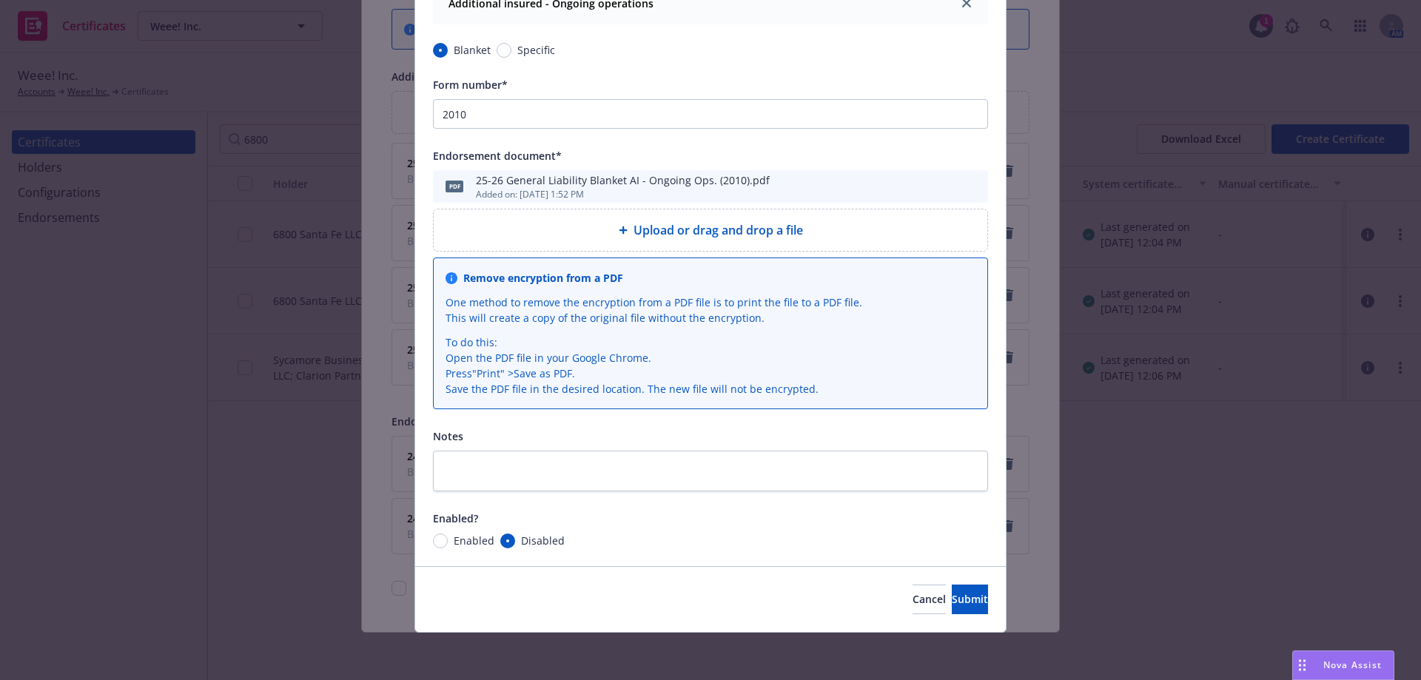
click at [458, 542] on span "Enabled" at bounding box center [474, 541] width 41 height 16
click at [448, 542] on input "Enabled" at bounding box center [440, 540] width 15 height 15
radio input "true"
click at [952, 587] on button "Submit" at bounding box center [970, 600] width 36 height 30
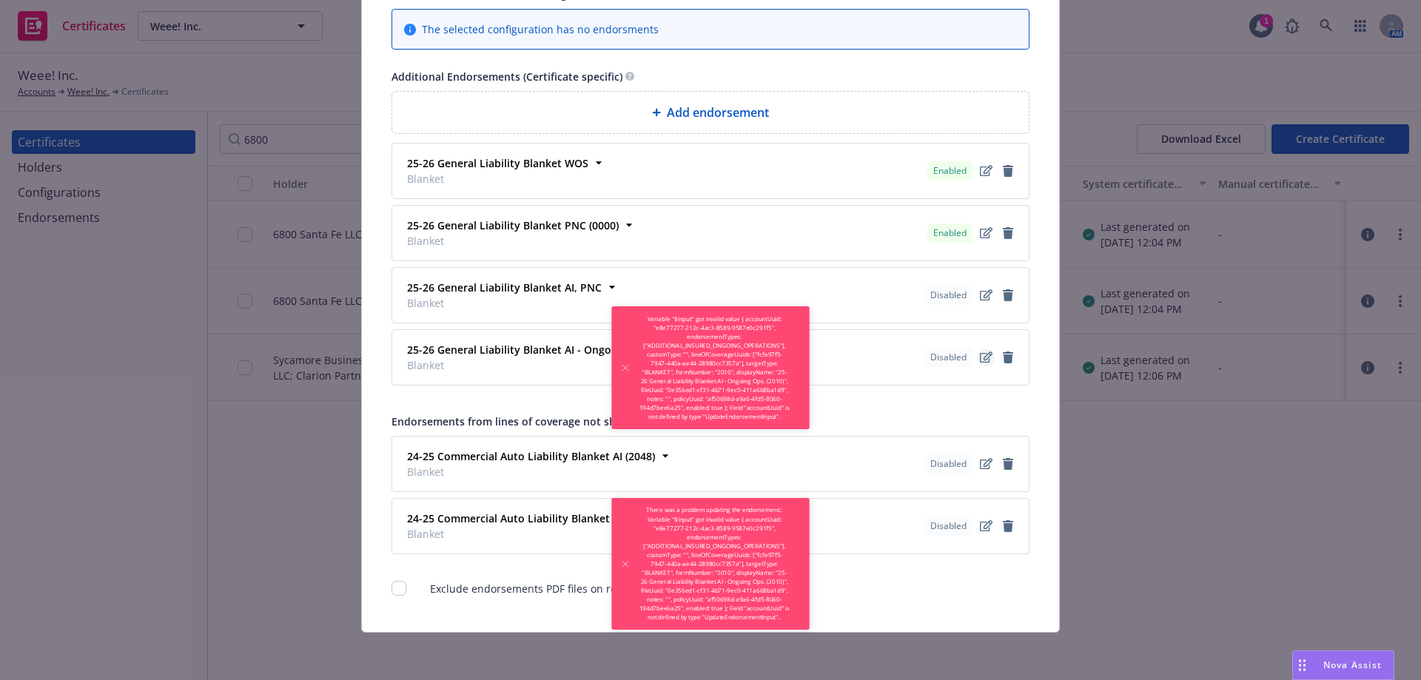
click at [980, 358] on icon "edit" at bounding box center [986, 356] width 13 height 11
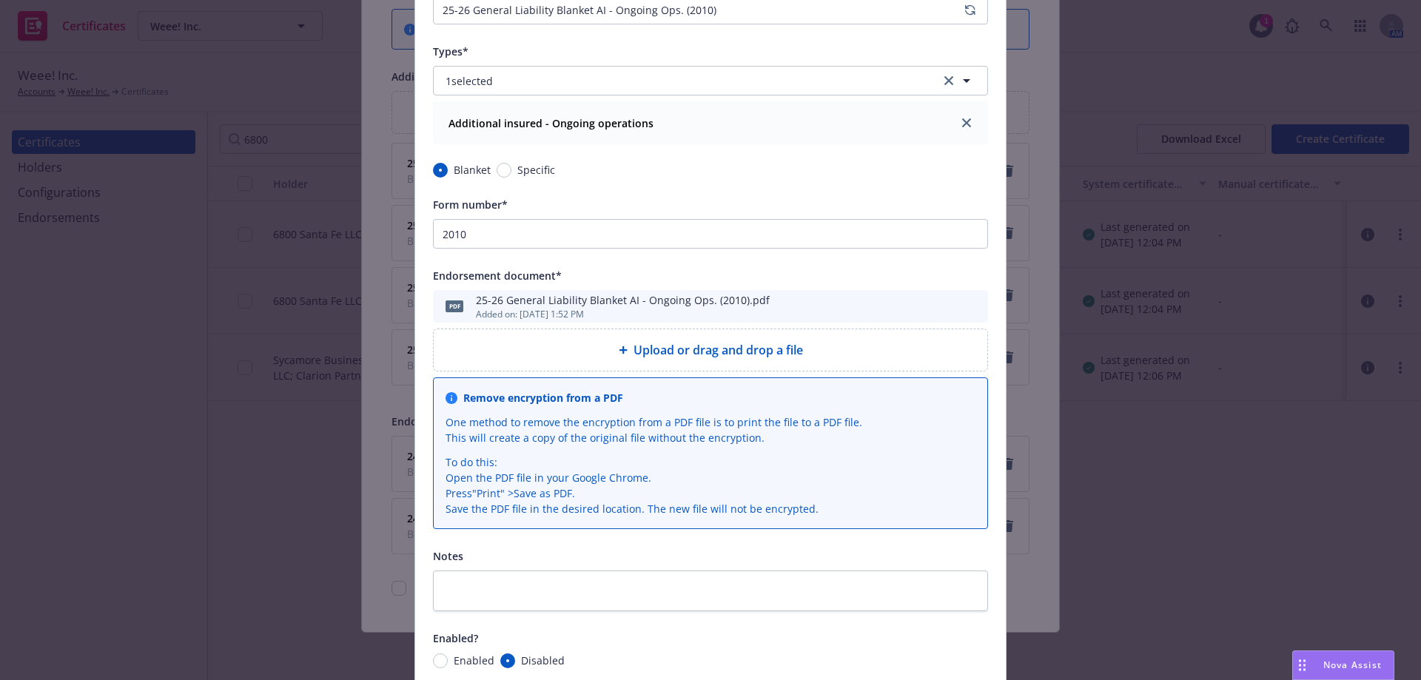
scroll to position [296, 0]
click at [969, 306] on icon "preview file" at bounding box center [973, 304] width 13 height 10
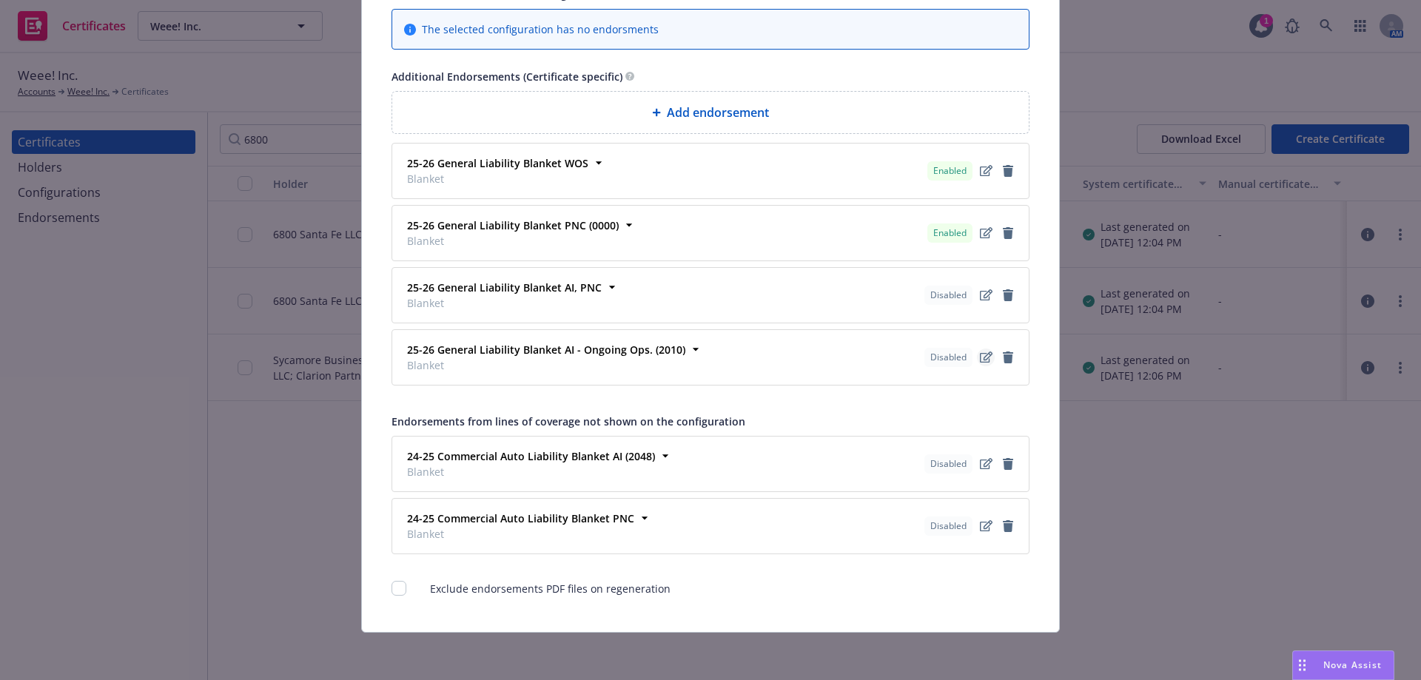
click at [980, 358] on icon "edit" at bounding box center [986, 356] width 13 height 11
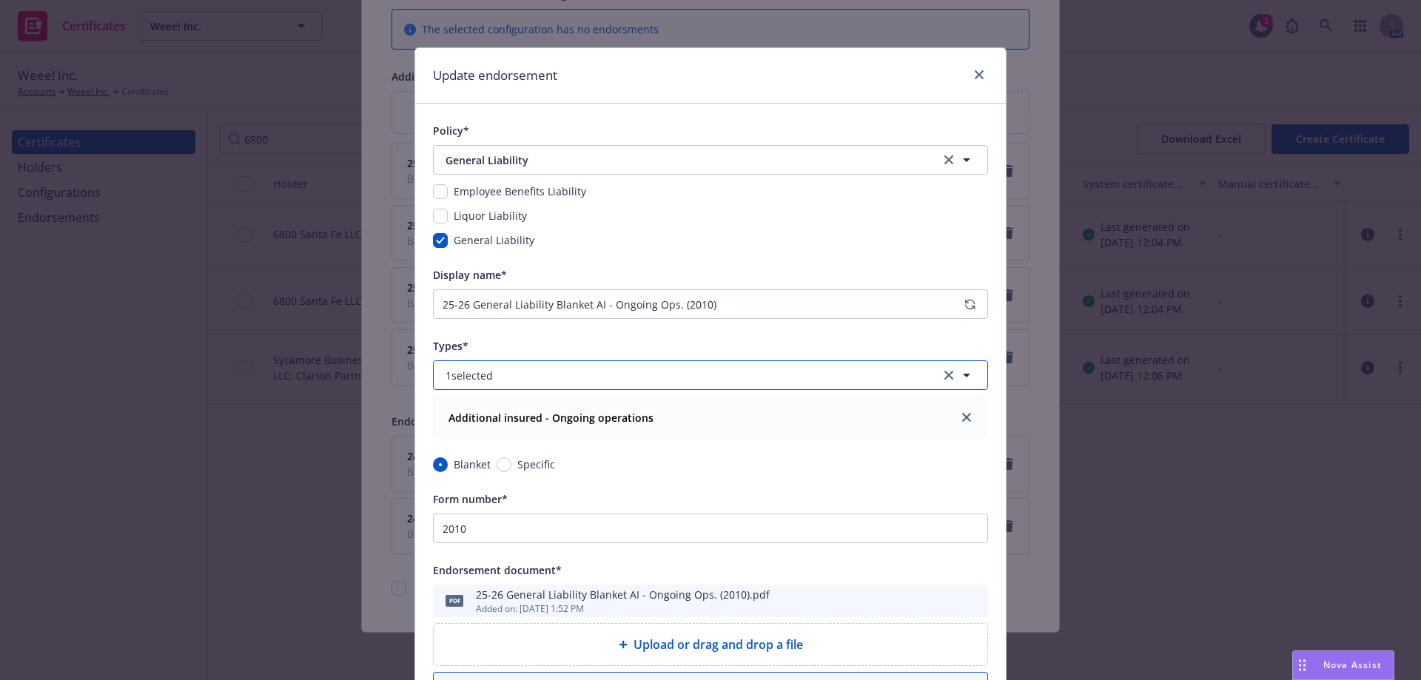
click at [883, 383] on button "1 selected" at bounding box center [710, 375] width 555 height 30
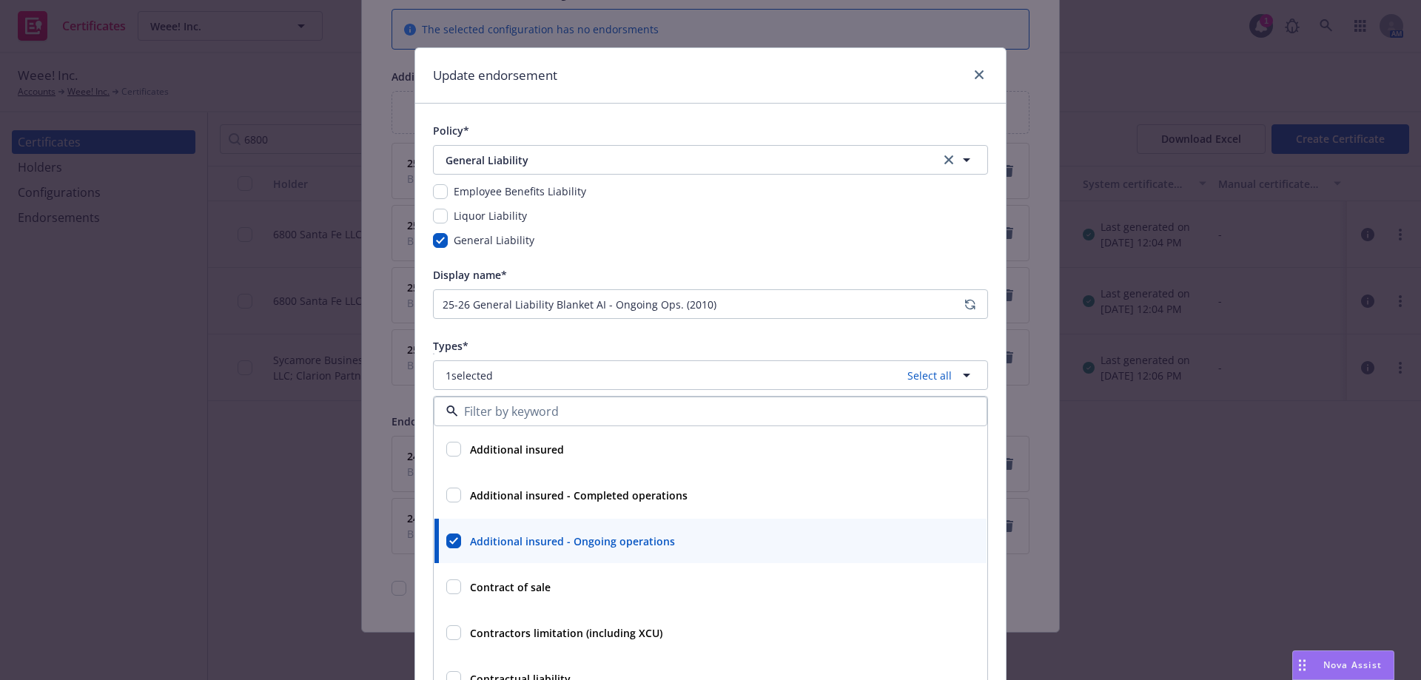
click at [844, 70] on div "Update endorsement" at bounding box center [710, 75] width 590 height 55
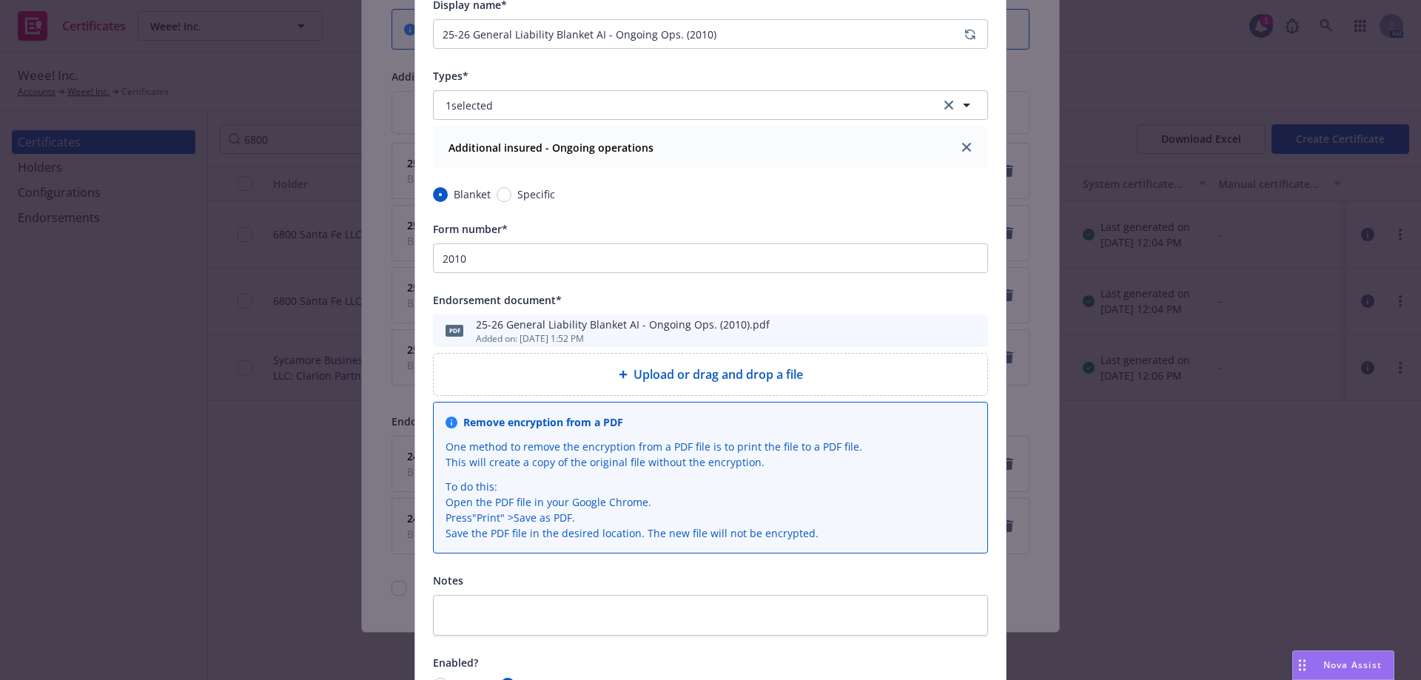
scroll to position [414, 0]
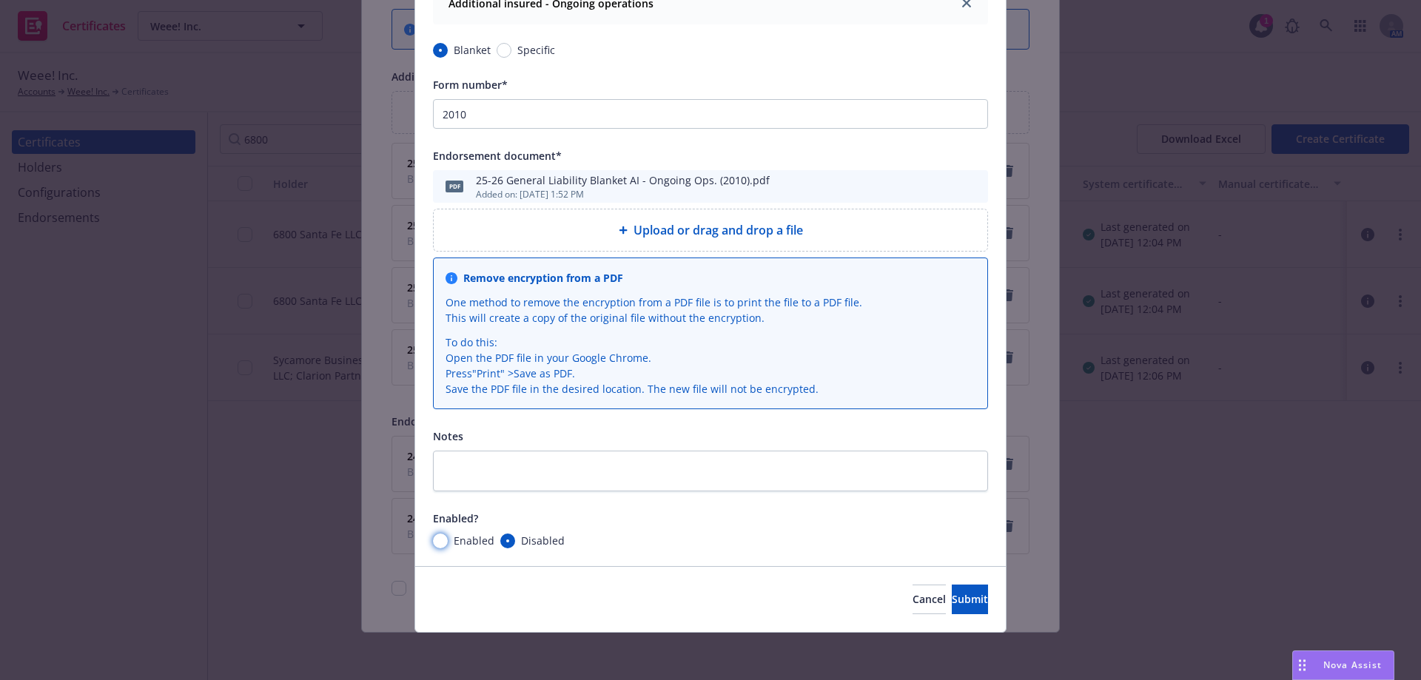
click at [438, 541] on input "Enabled" at bounding box center [440, 540] width 15 height 15
radio input "true"
click at [963, 602] on button "Submit" at bounding box center [970, 600] width 36 height 30
